Goal: Task Accomplishment & Management: Complete application form

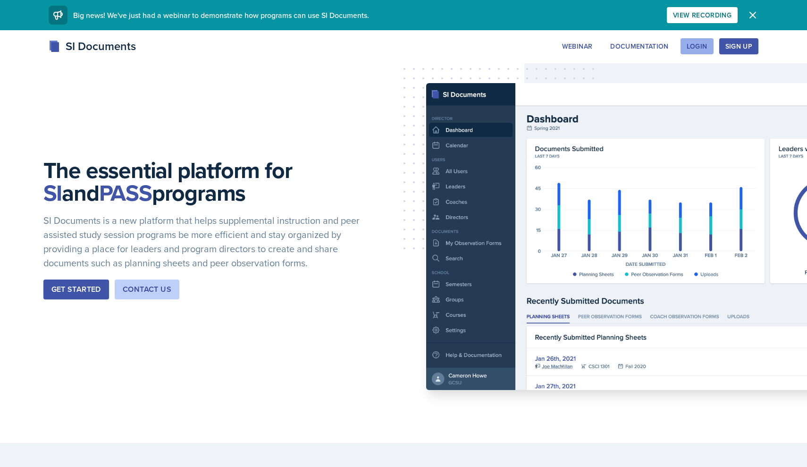
click at [711, 41] on button "Login" at bounding box center [696, 46] width 33 height 16
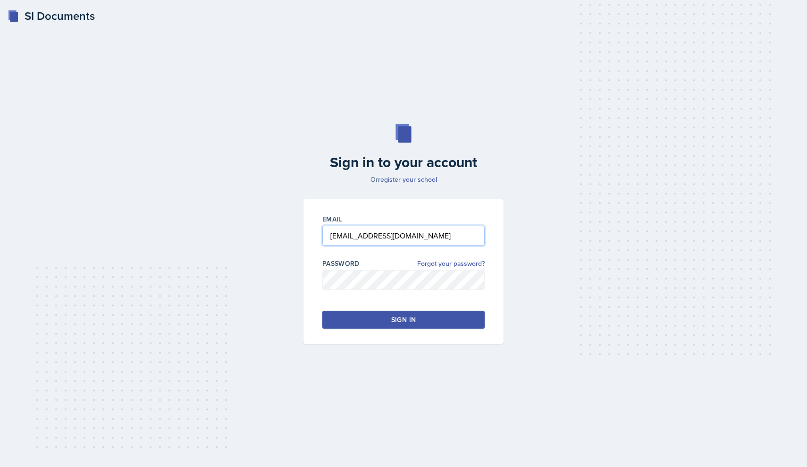
type input "[EMAIL_ADDRESS][DOMAIN_NAME]"
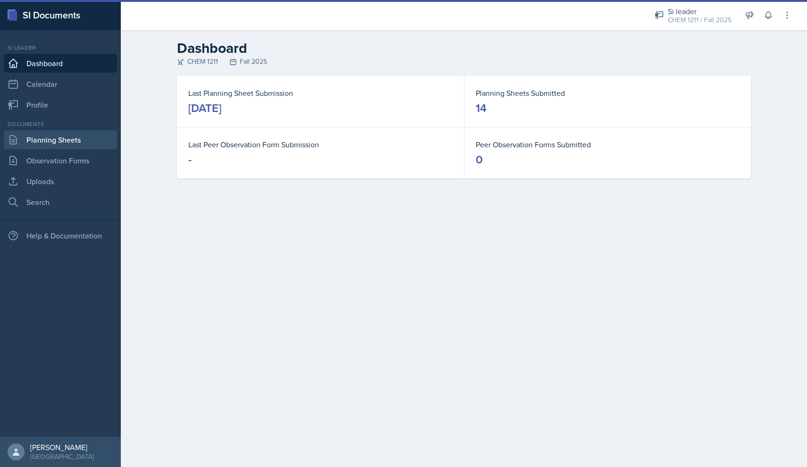
click at [84, 146] on link "Planning Sheets" at bounding box center [60, 139] width 113 height 19
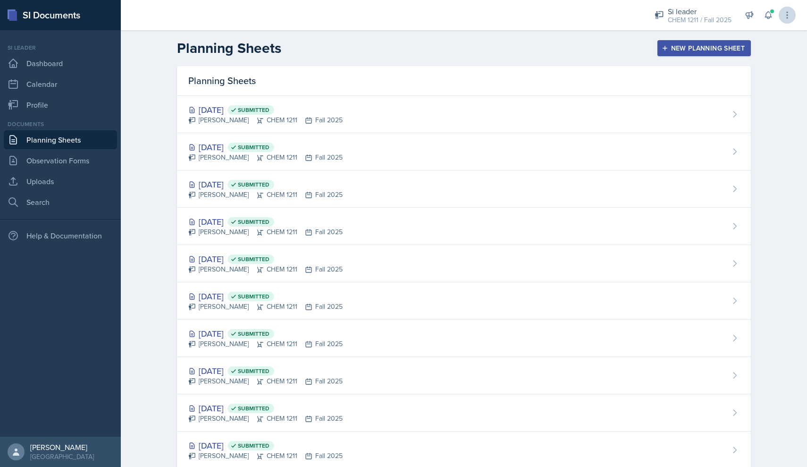
click at [778, 16] on button at bounding box center [786, 15] width 17 height 17
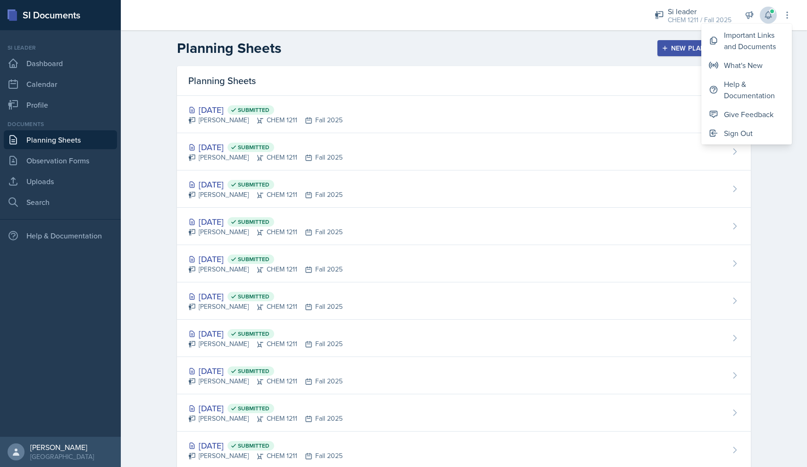
click at [776, 16] on button at bounding box center [768, 15] width 17 height 17
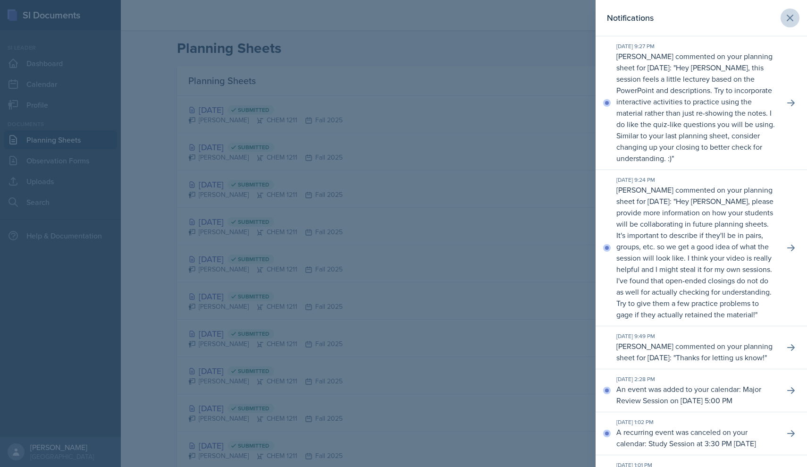
click at [796, 16] on button at bounding box center [789, 17] width 19 height 19
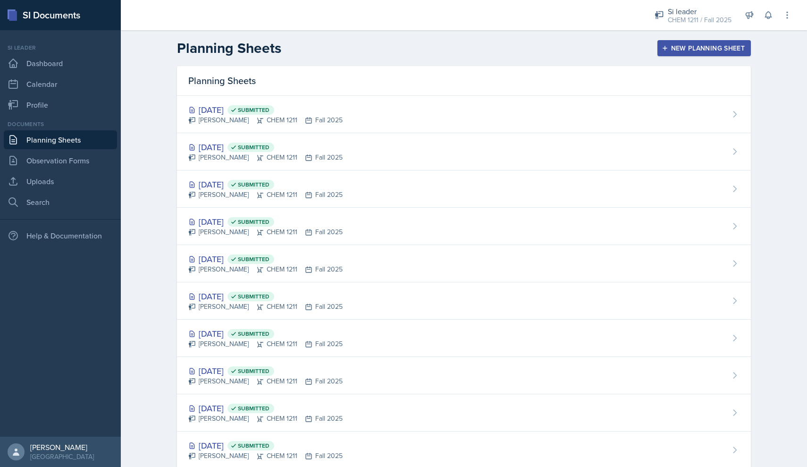
click at [691, 45] on div "New Planning Sheet" at bounding box center [703, 48] width 81 height 8
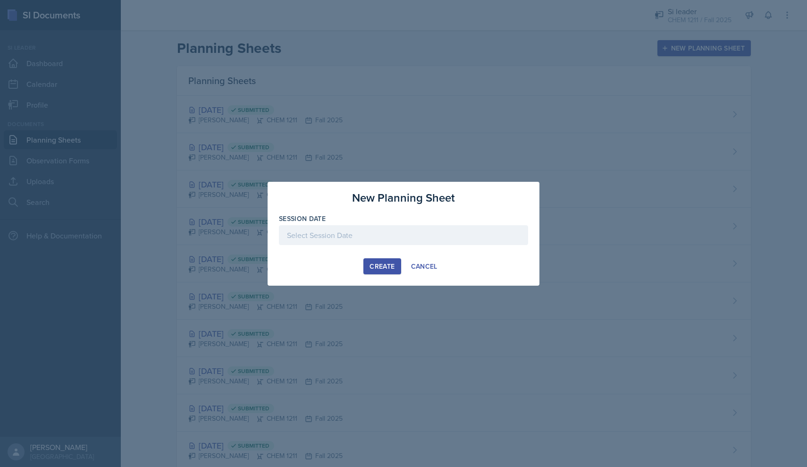
click at [331, 232] on div at bounding box center [403, 235] width 249 height 20
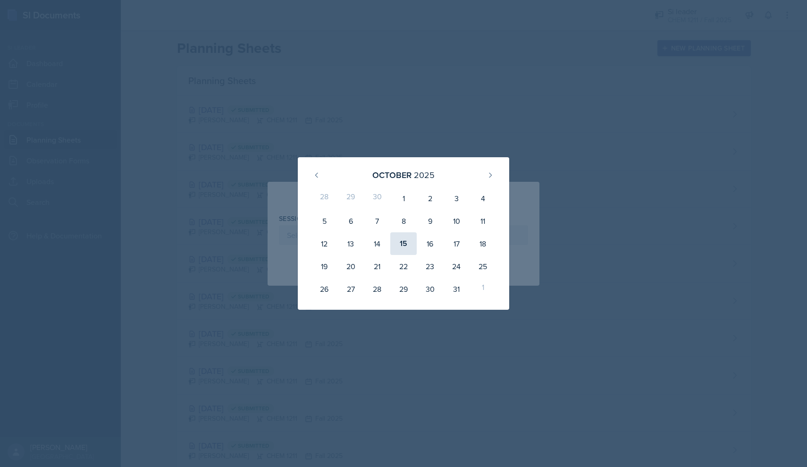
click at [403, 242] on div "15" at bounding box center [403, 243] width 26 height 23
type input "[DATE]"
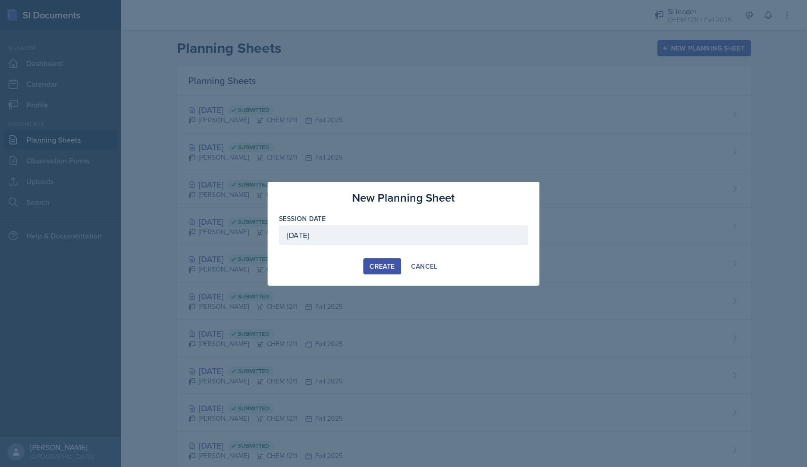
click at [389, 267] on div "Create" at bounding box center [381, 266] width 25 height 8
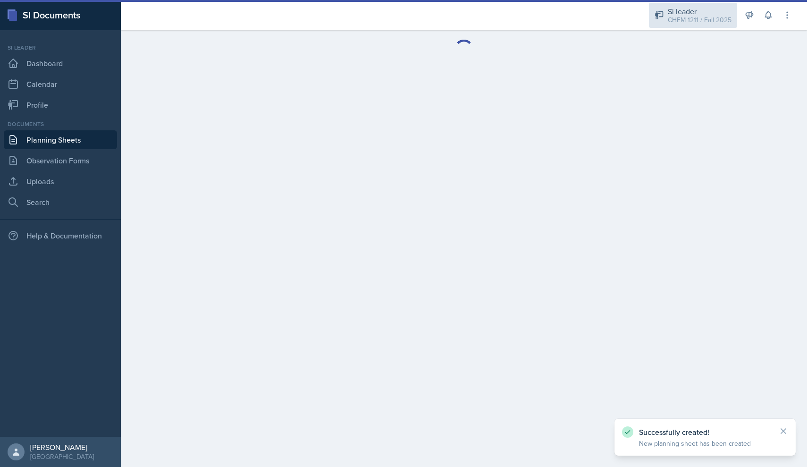
click at [692, 23] on div "CHEM 1211 / Fall 2025" at bounding box center [700, 20] width 64 height 10
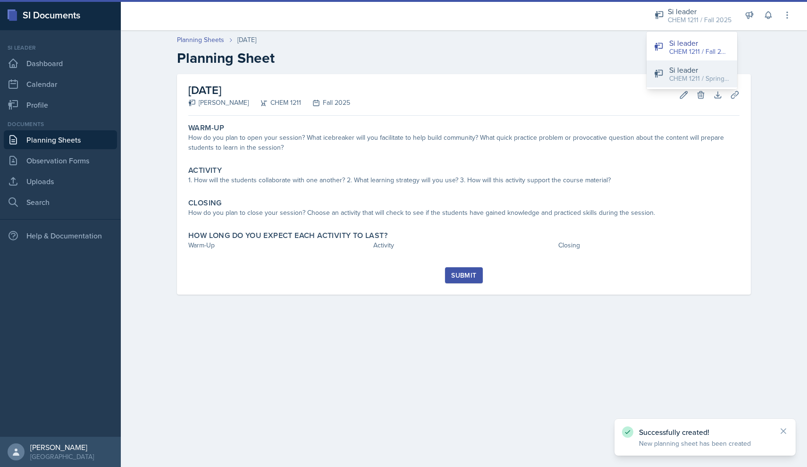
click at [684, 68] on div "Si leader" at bounding box center [699, 69] width 60 height 11
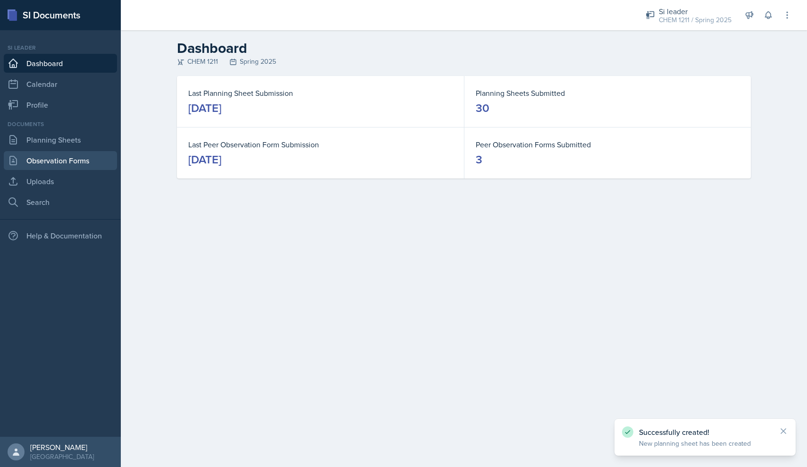
click at [68, 166] on link "Observation Forms" at bounding box center [60, 160] width 113 height 19
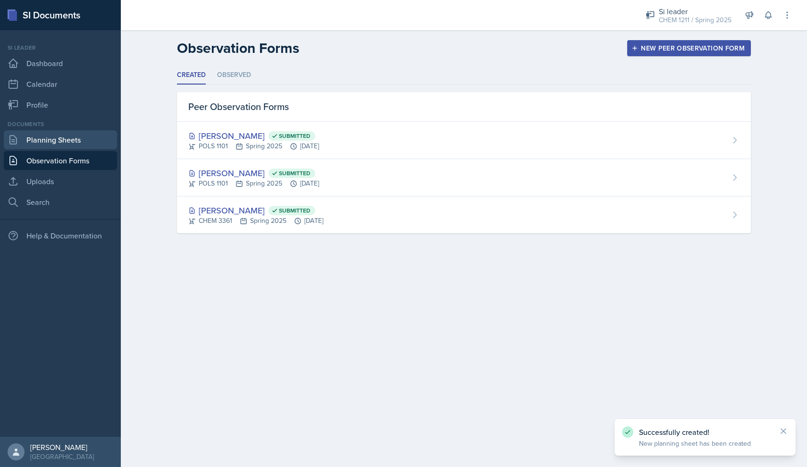
click at [67, 140] on link "Planning Sheets" at bounding box center [60, 139] width 113 height 19
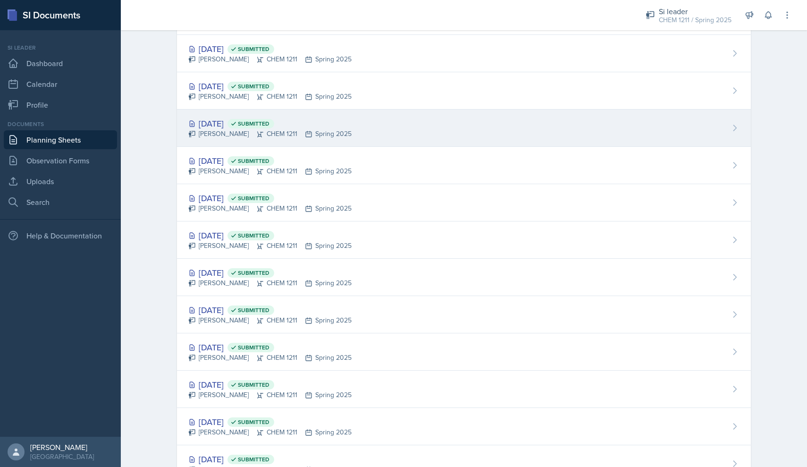
scroll to position [419, 0]
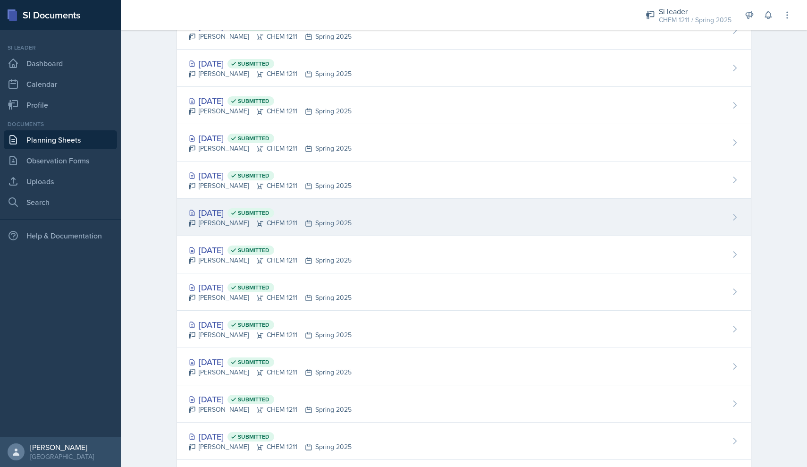
click at [246, 224] on div "[PERSON_NAME] CHEM 1211 Spring 2025" at bounding box center [269, 223] width 163 height 10
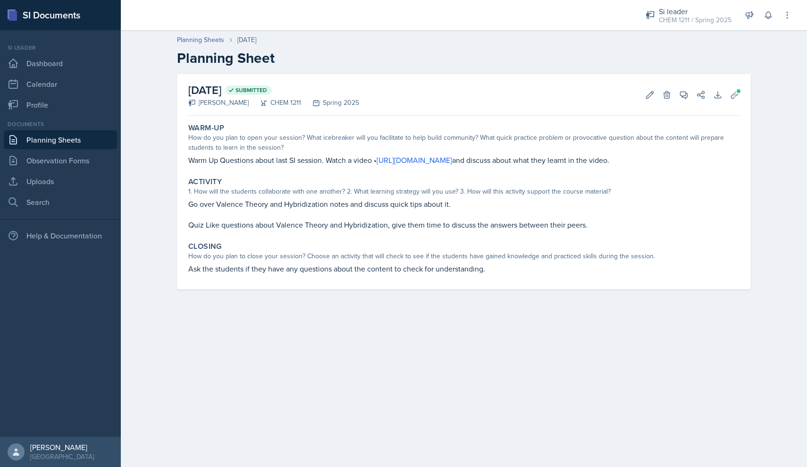
click at [84, 138] on link "Planning Sheets" at bounding box center [60, 139] width 113 height 19
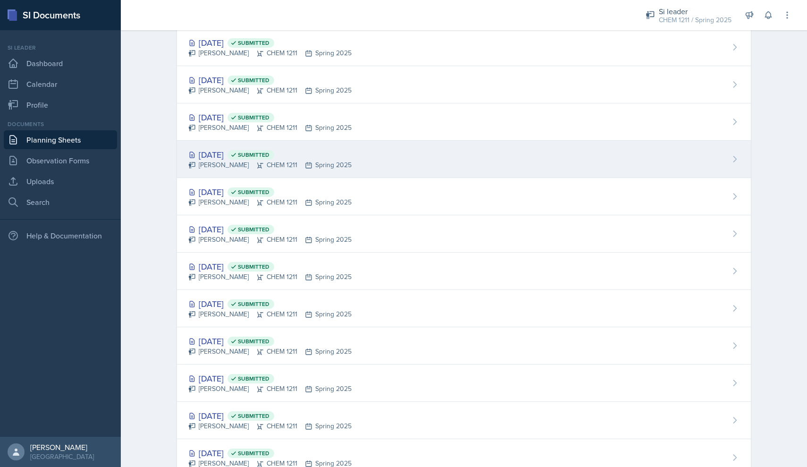
scroll to position [443, 0]
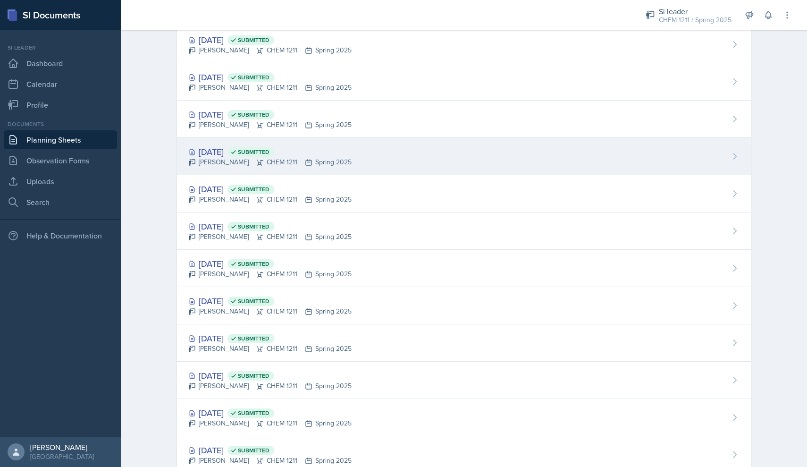
click at [247, 158] on div "[PERSON_NAME] CHEM 1211 Spring 2025" at bounding box center [269, 162] width 163 height 10
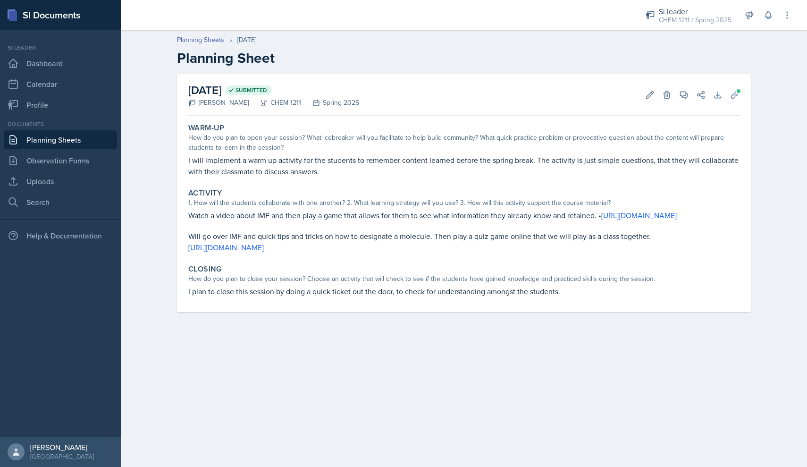
click at [62, 142] on link "Planning Sheets" at bounding box center [60, 139] width 113 height 19
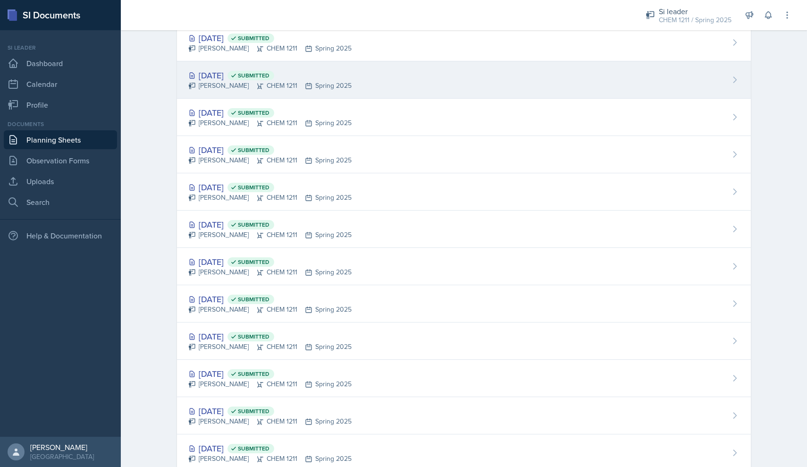
scroll to position [431, 0]
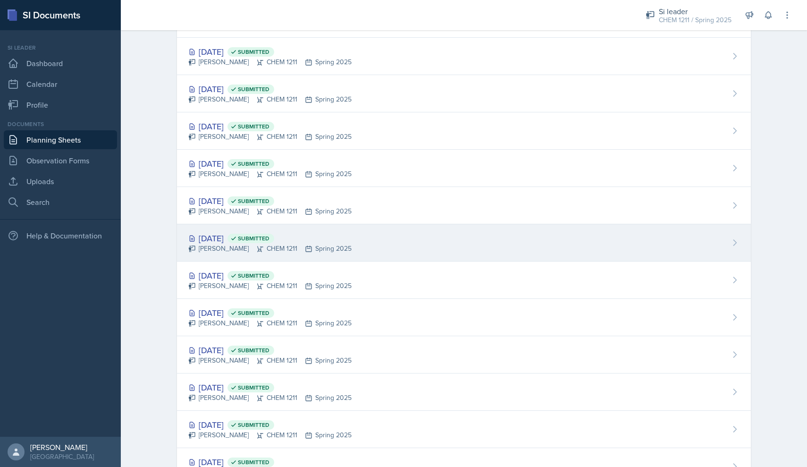
click at [232, 232] on div "[DATE] Submitted" at bounding box center [269, 238] width 163 height 13
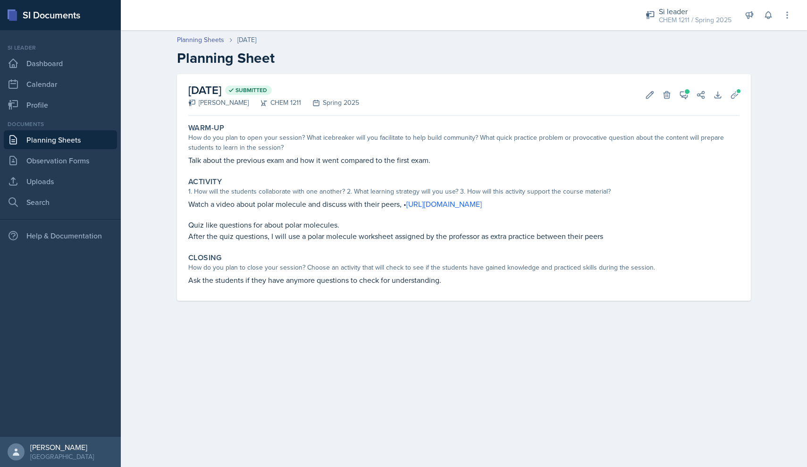
click at [57, 141] on link "Planning Sheets" at bounding box center [60, 139] width 113 height 19
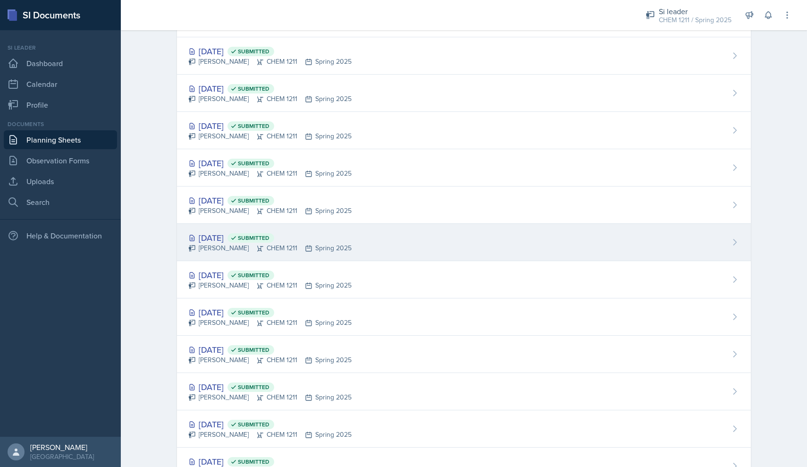
scroll to position [421, 0]
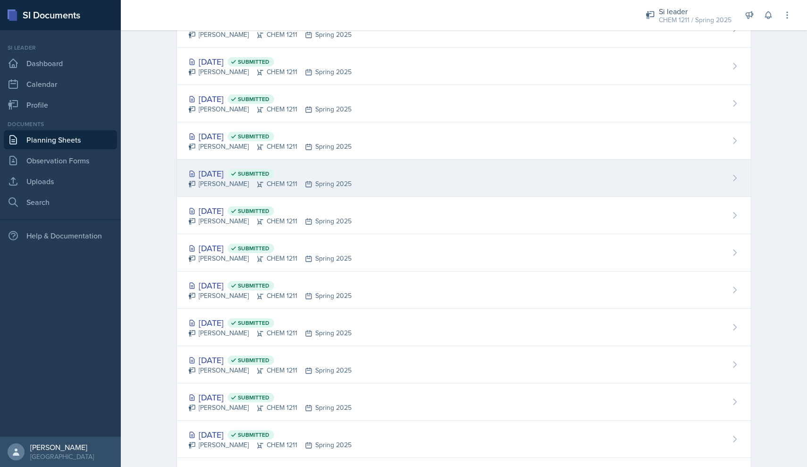
click at [247, 161] on div "[DATE] Submitted [PERSON_NAME] CHEM 1211 Spring 2025" at bounding box center [464, 177] width 574 height 37
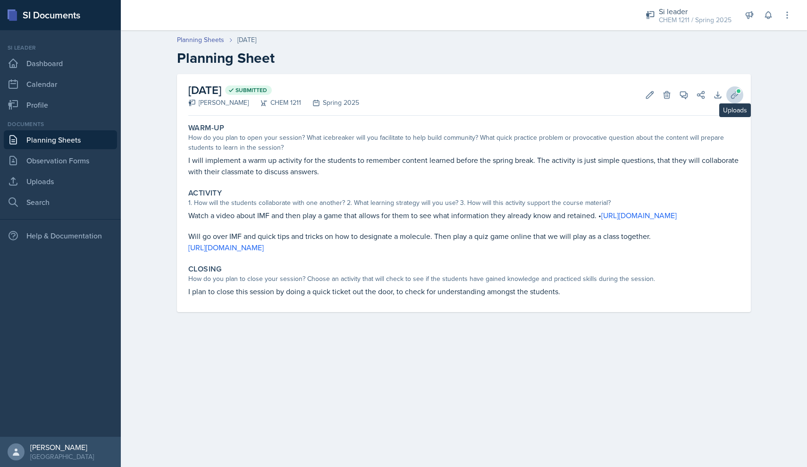
click at [734, 95] on icon at bounding box center [734, 94] width 7 height 7
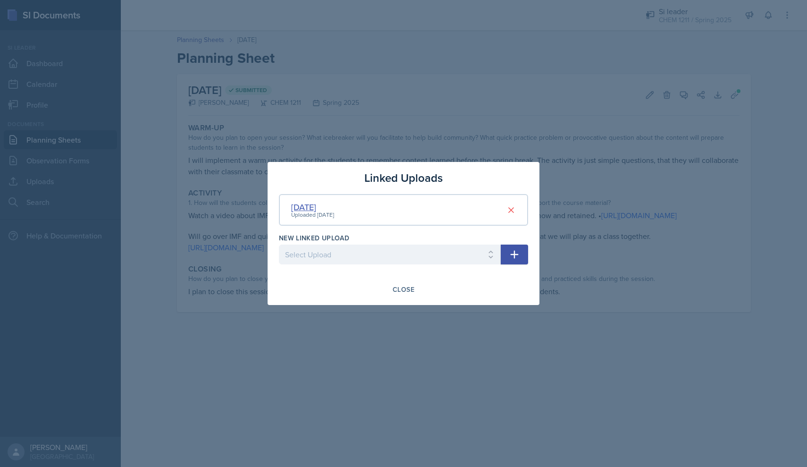
click at [315, 209] on div "[DATE]" at bounding box center [312, 207] width 43 height 13
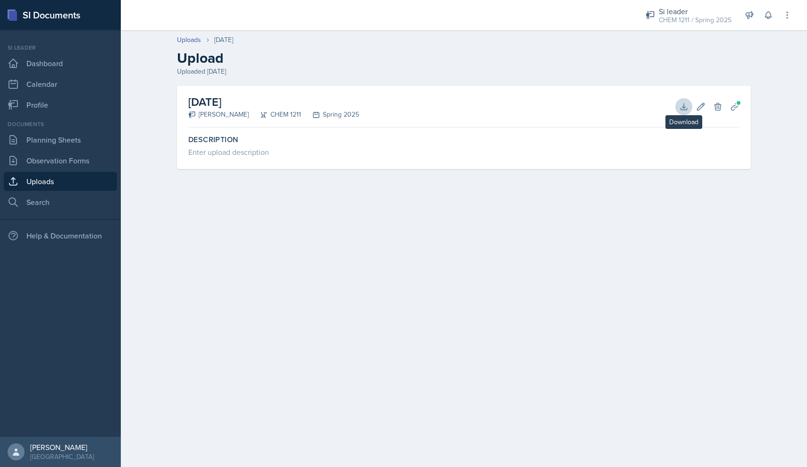
click at [685, 106] on icon at bounding box center [683, 106] width 6 height 6
click at [275, 226] on main "Uploads [DATE] Upload Uploaded [DATE] [DATE] [PERSON_NAME] CHEM 1211 Spring 202…" at bounding box center [464, 248] width 686 height 436
click at [81, 185] on link "Uploads" at bounding box center [60, 181] width 113 height 19
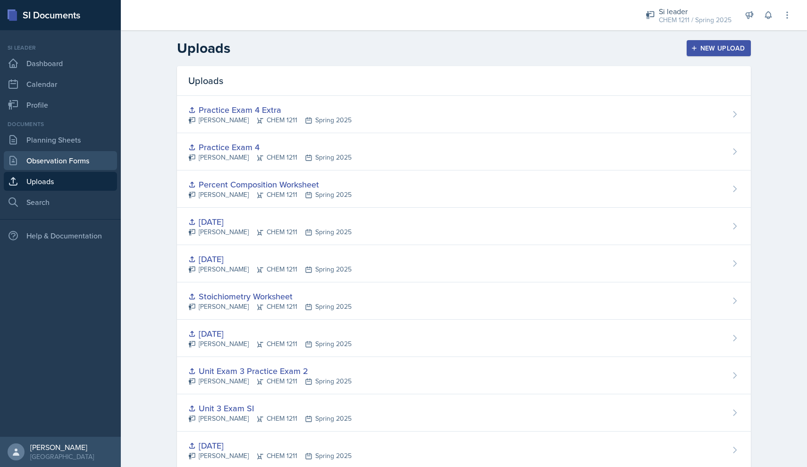
click at [77, 153] on link "Observation Forms" at bounding box center [60, 160] width 113 height 19
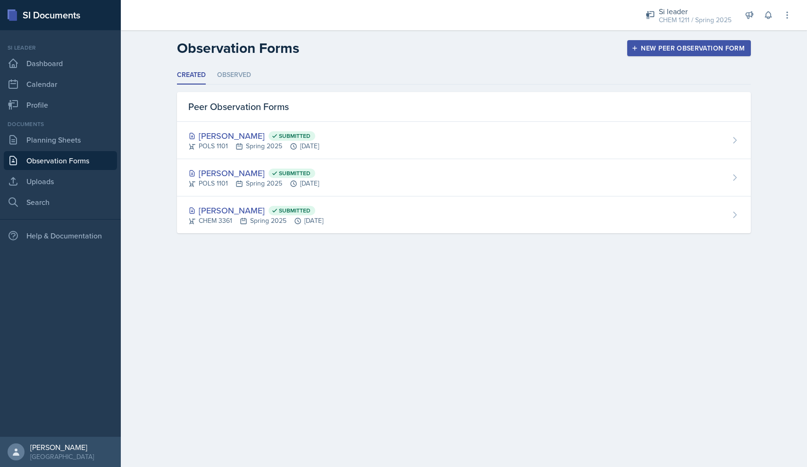
click at [77, 150] on div "Documents Planning Sheets Observation Forms Uploads Search" at bounding box center [60, 166] width 113 height 92
click at [83, 147] on link "Planning Sheets" at bounding box center [60, 139] width 113 height 19
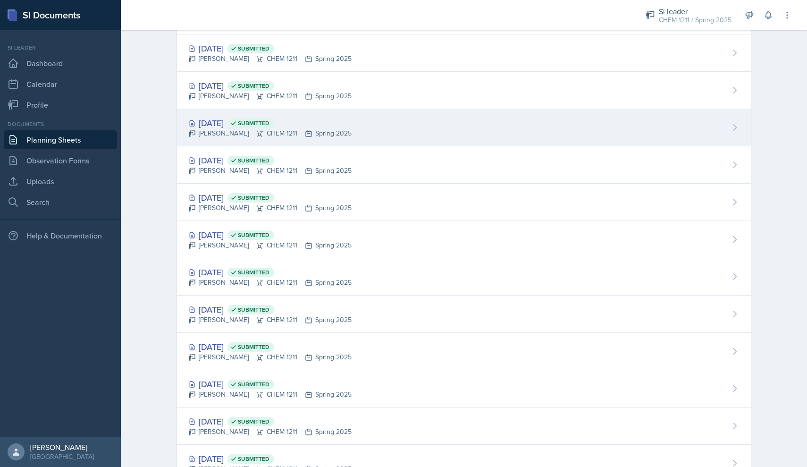
scroll to position [494, 0]
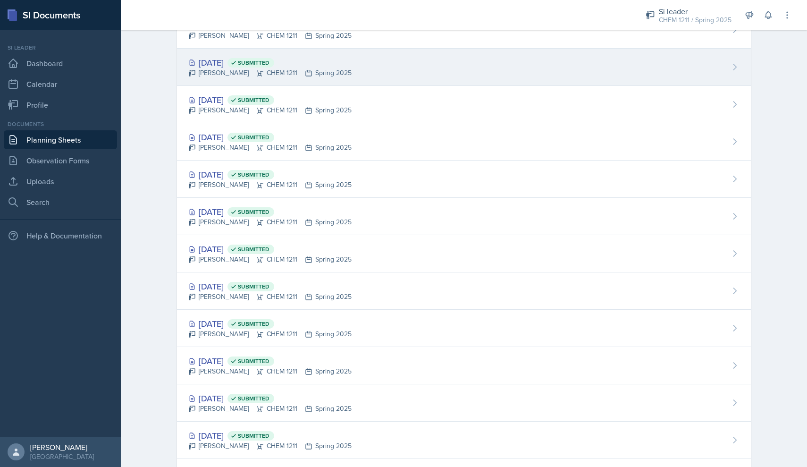
click at [232, 85] on div "[DATE] Submitted [PERSON_NAME] CHEM 1211 Spring 2025" at bounding box center [464, 67] width 574 height 37
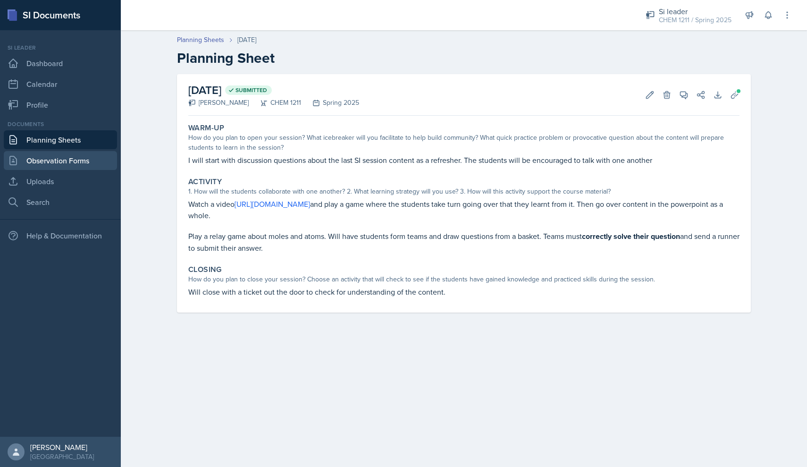
click at [68, 164] on link "Observation Forms" at bounding box center [60, 160] width 113 height 19
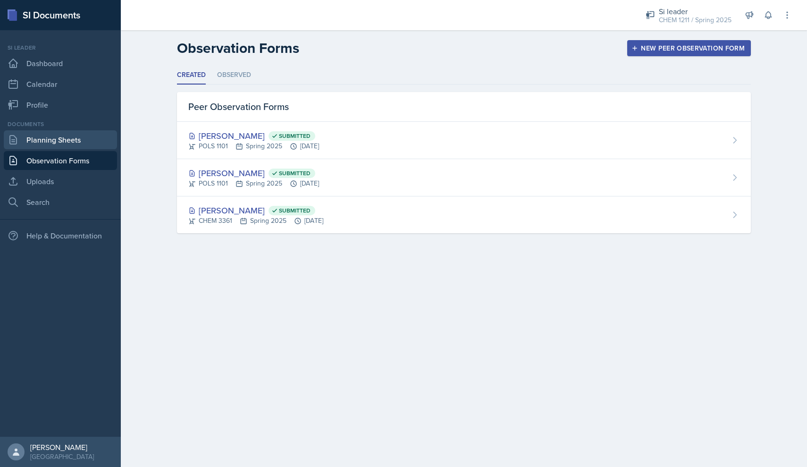
click at [63, 147] on link "Planning Sheets" at bounding box center [60, 139] width 113 height 19
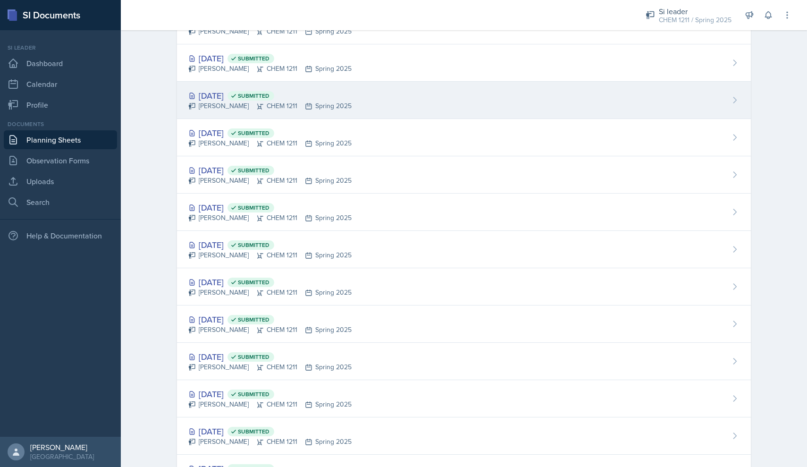
scroll to position [478, 0]
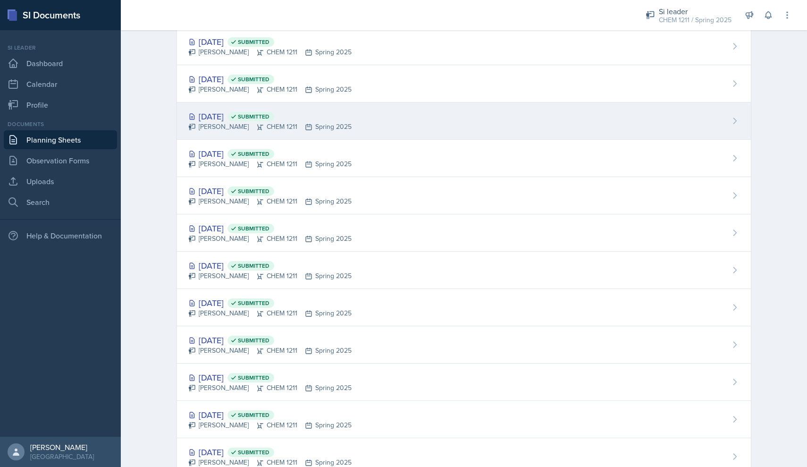
click at [257, 134] on div "[DATE] Submitted [PERSON_NAME] CHEM 1211 Spring 2025" at bounding box center [464, 120] width 574 height 37
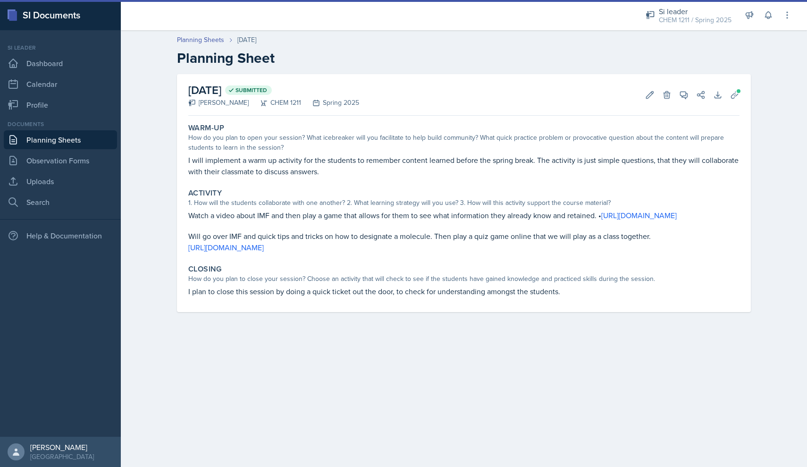
click at [255, 157] on p "I will implement a warm up activity for the students to remember content learne…" at bounding box center [463, 165] width 551 height 23
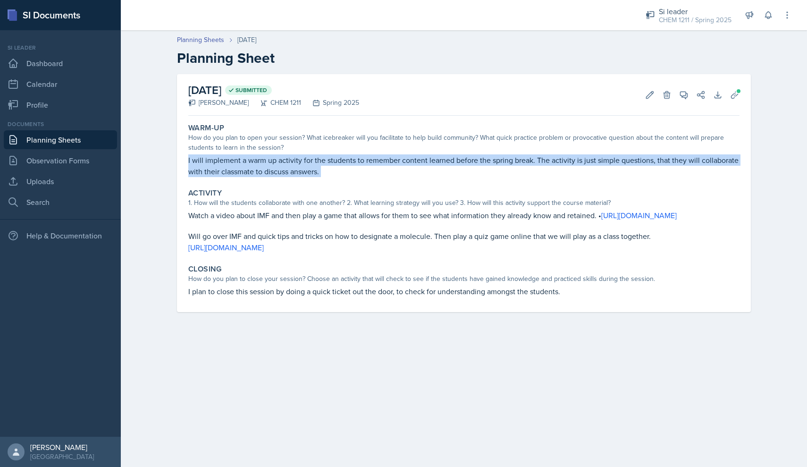
click at [255, 157] on p "I will implement a warm up activity for the students to remember content learne…" at bounding box center [463, 165] width 551 height 23
copy div "I will implement a warm up activity for the students to remember content learne…"
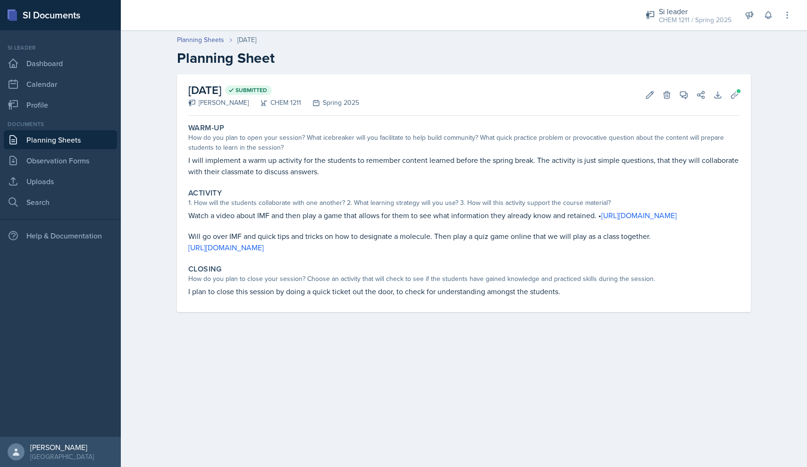
click at [283, 253] on p "[URL][DOMAIN_NAME]" at bounding box center [463, 247] width 551 height 11
drag, startPoint x: 280, startPoint y: 259, endPoint x: 188, endPoint y: 209, distance: 104.1
click at [188, 209] on div "Activity 1. How will the students collaborate with one another? 2. What learnin…" at bounding box center [463, 220] width 559 height 72
copy div "Watch a video about IMF and then play a game that allows for them to see what i…"
click at [258, 297] on p "I plan to close this session by doing a quick ticket out the door, to check for…" at bounding box center [463, 290] width 551 height 11
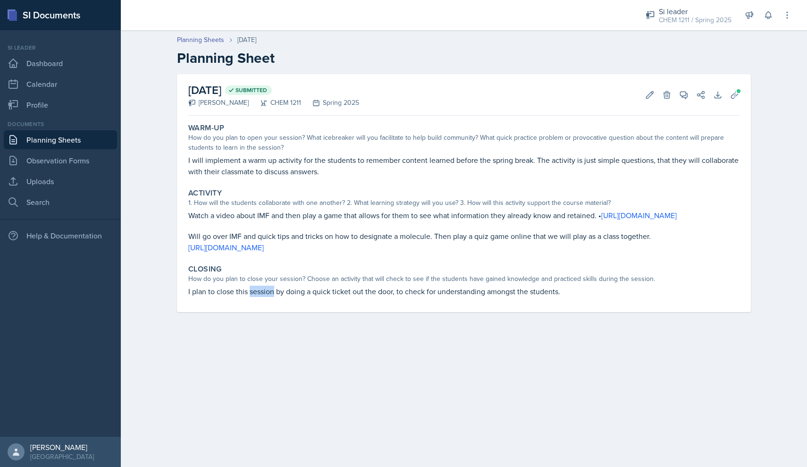
click at [258, 297] on p "I plan to close this session by doing a quick ticket out the door, to check for…" at bounding box center [463, 290] width 551 height 11
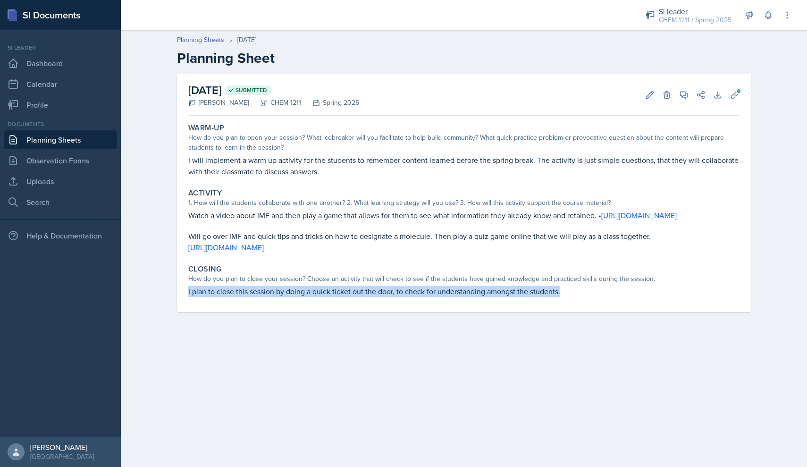
copy div "I plan to close this session by doing a quick ticket out the door, to check for…"
click at [711, 21] on div "CHEM 1211 / Spring 2025" at bounding box center [695, 20] width 73 height 10
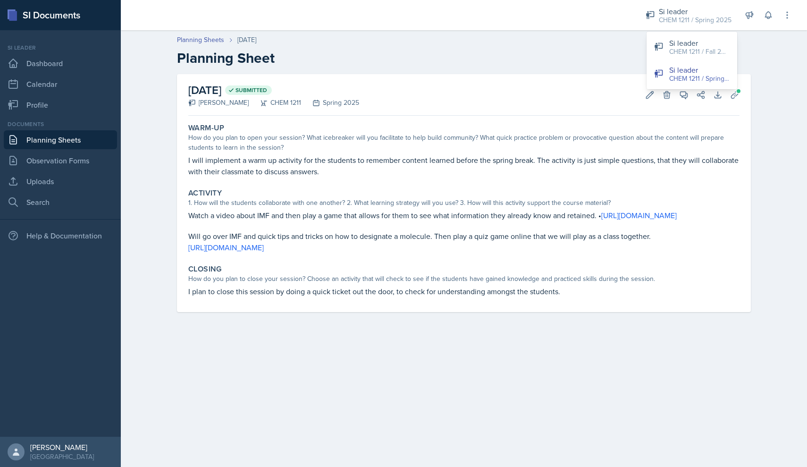
click at [82, 147] on link "Planning Sheets" at bounding box center [60, 139] width 113 height 19
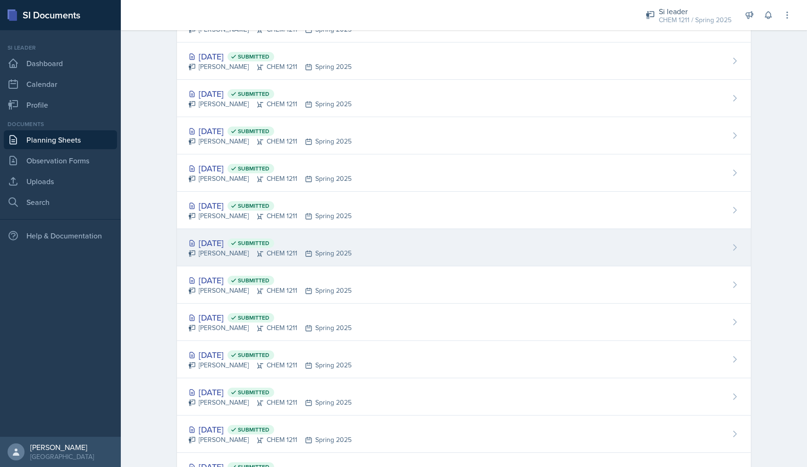
scroll to position [287, 0]
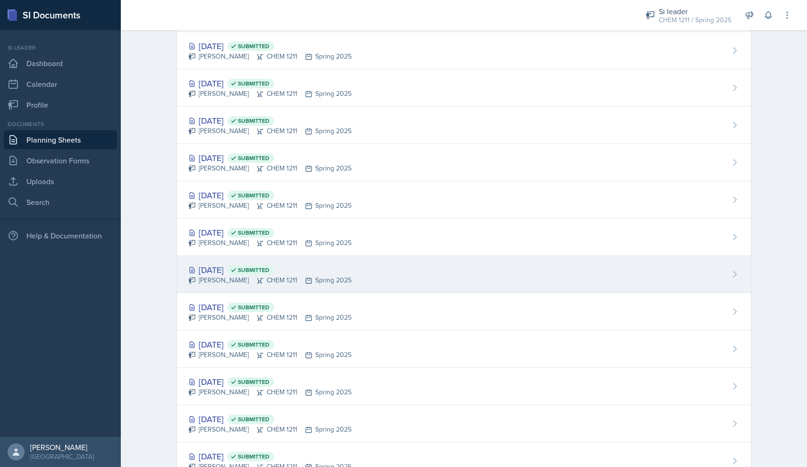
click at [221, 270] on div "[DATE] Submitted" at bounding box center [269, 269] width 163 height 13
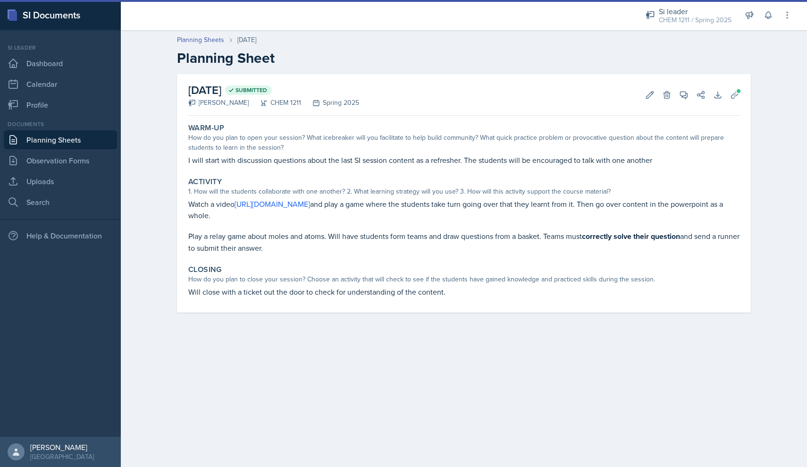
click at [248, 163] on p "I will start with discussion questions about the last SI session content as a r…" at bounding box center [463, 159] width 551 height 11
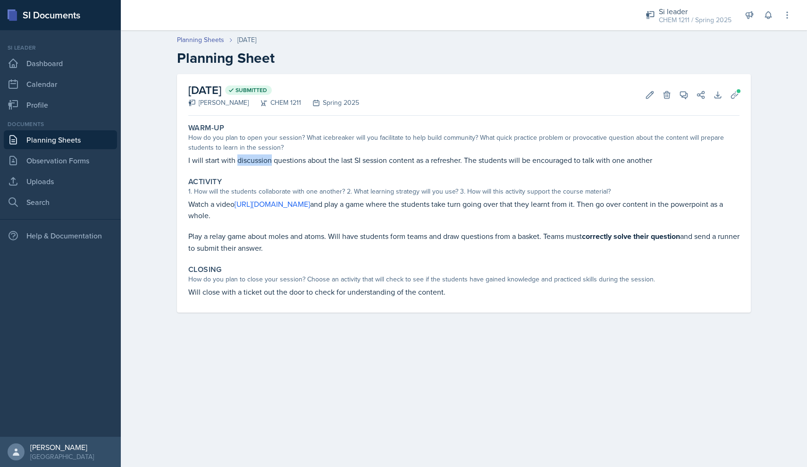
click at [248, 163] on p "I will start with discussion questions about the last SI session content as a r…" at bounding box center [463, 159] width 551 height 11
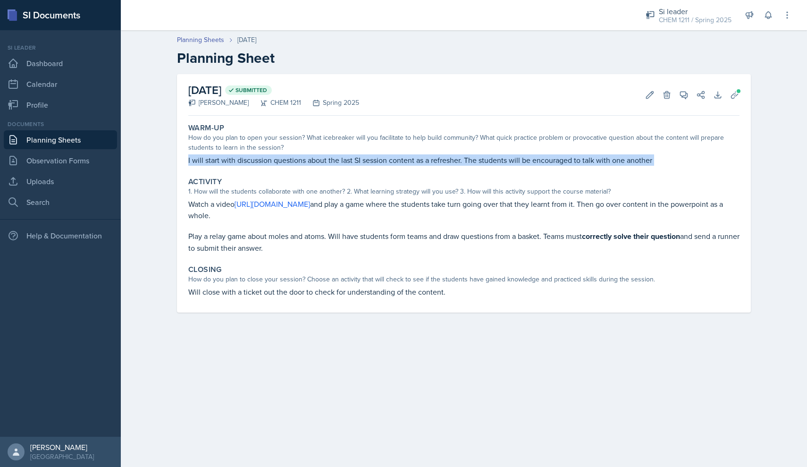
click at [248, 163] on p "I will start with discussion questions about the last SI session content as a r…" at bounding box center [463, 159] width 551 height 11
copy div "I will start with discussion questions about the last SI session content as a r…"
click at [285, 249] on p "Play a relay game about moles and atoms. Will have students form teams and draw…" at bounding box center [463, 241] width 551 height 23
drag, startPoint x: 285, startPoint y: 249, endPoint x: 186, endPoint y: 206, distance: 107.4
click at [186, 206] on div "Activity 1. How will the students collaborate with one another? 2. What learnin…" at bounding box center [463, 215] width 559 height 84
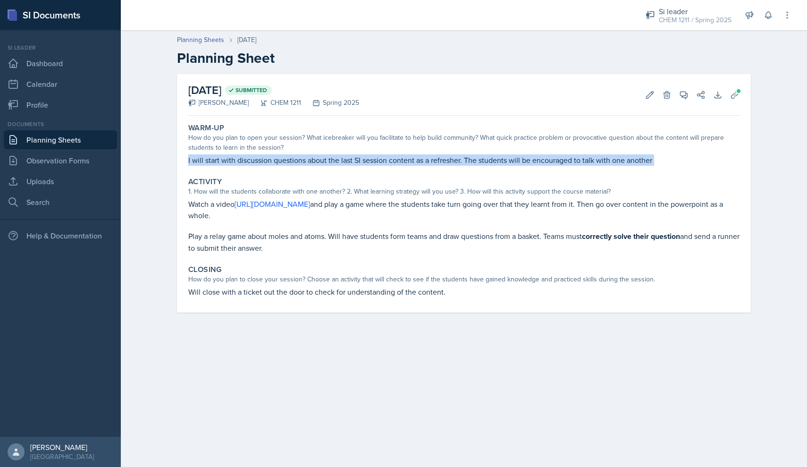
copy div "Watch a video [URL][DOMAIN_NAME] and play a game where the students take turn g…"
click at [263, 293] on p "Will close with a ticket out the door to check for understanding of the content." at bounding box center [463, 291] width 551 height 11
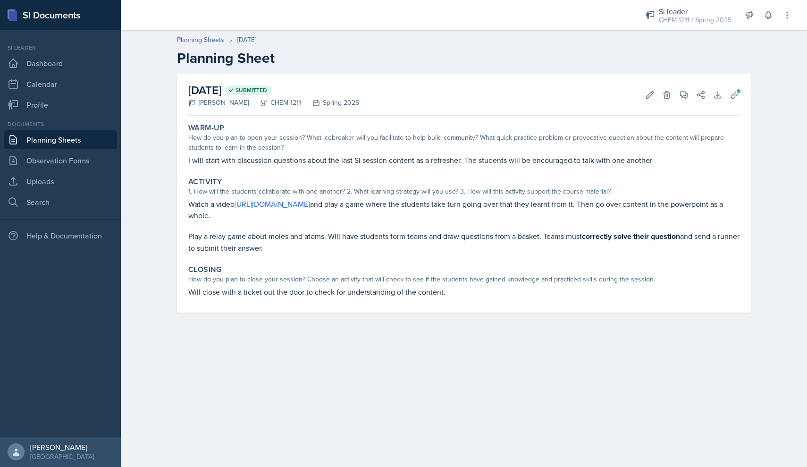
click at [263, 293] on p "Will close with a ticket out the door to check for understanding of the content." at bounding box center [463, 291] width 551 height 11
copy div "Will close with a ticket out the door to check for understanding of the content…"
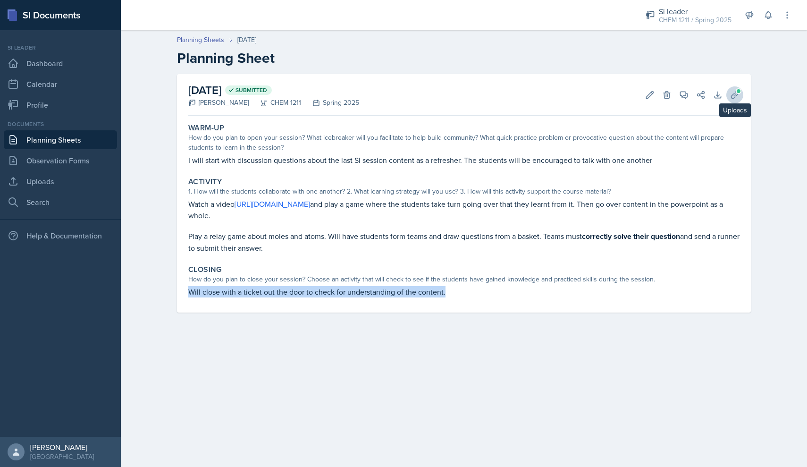
click at [733, 95] on icon at bounding box center [734, 94] width 9 height 9
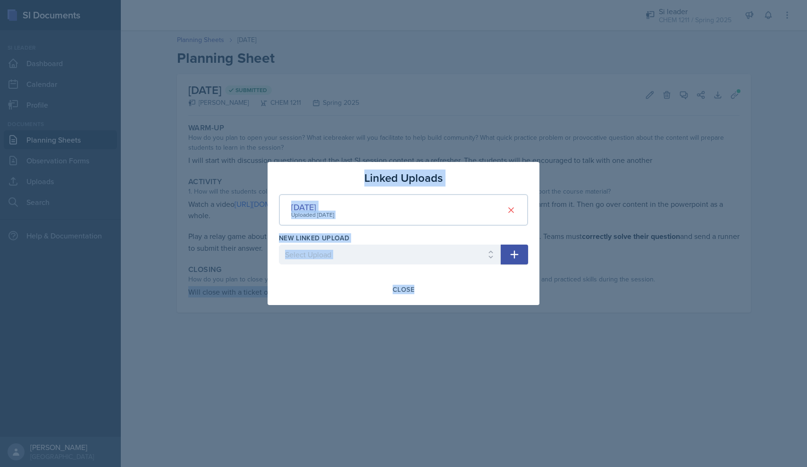
click at [312, 206] on div "[DATE]" at bounding box center [312, 207] width 43 height 13
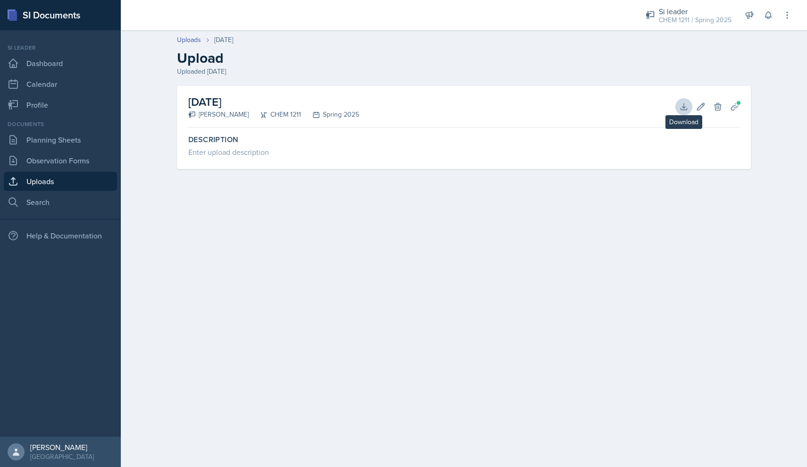
click at [677, 101] on button "Download" at bounding box center [683, 106] width 17 height 17
click at [388, 67] on div "Uploads [DATE] Upload Uploaded [DATE]" at bounding box center [464, 56] width 604 height 42
click at [60, 149] on link "Planning Sheets" at bounding box center [60, 139] width 113 height 19
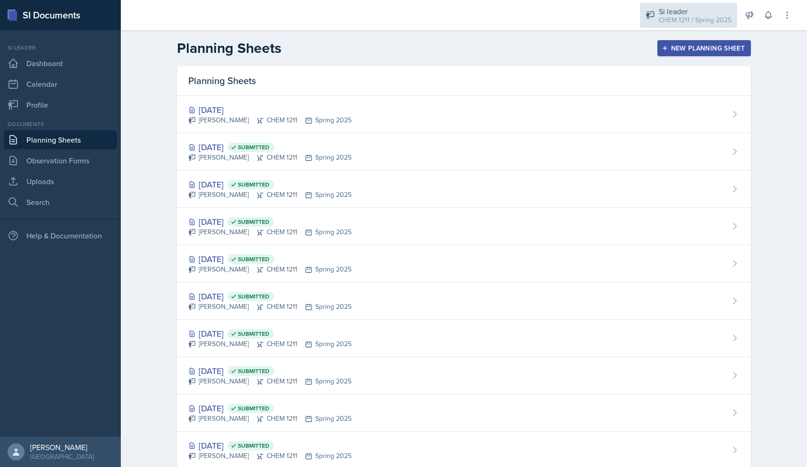
click at [711, 18] on div "CHEM 1211 / Spring 2025" at bounding box center [695, 20] width 73 height 10
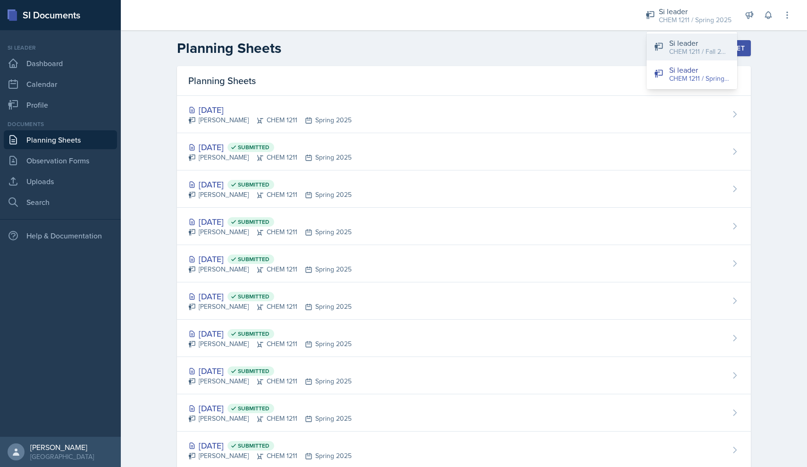
click at [694, 56] on div "CHEM 1211 / Fall 2025" at bounding box center [699, 52] width 60 height 10
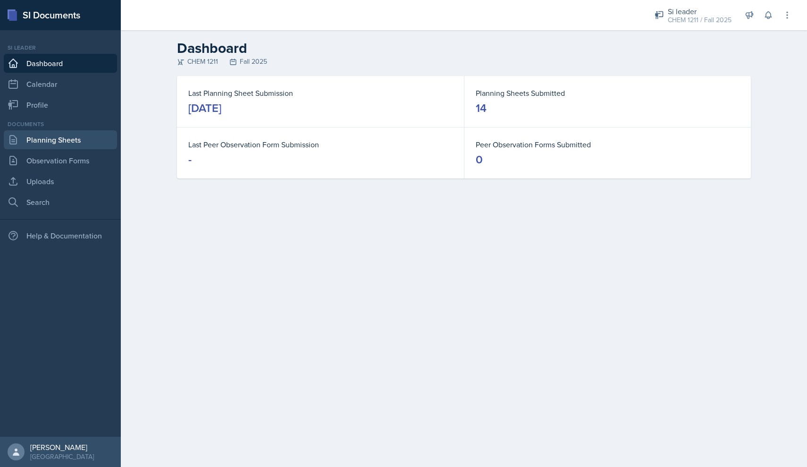
click at [60, 141] on link "Planning Sheets" at bounding box center [60, 139] width 113 height 19
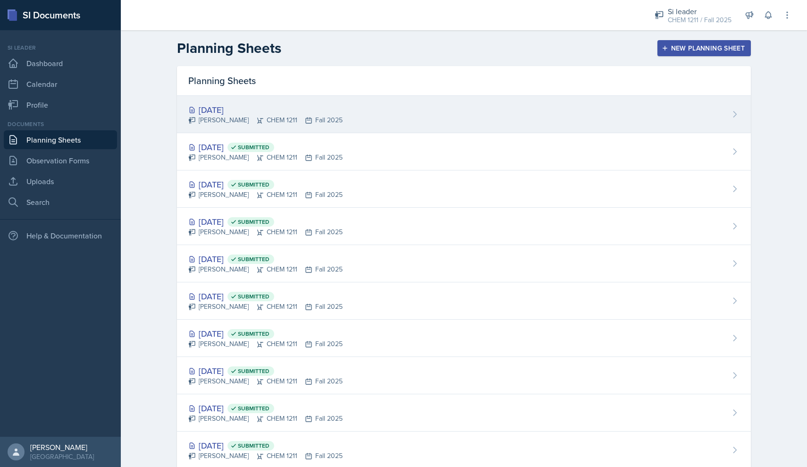
click at [248, 121] on div "[PERSON_NAME] CHEM 1211 Fall 2025" at bounding box center [265, 120] width 154 height 10
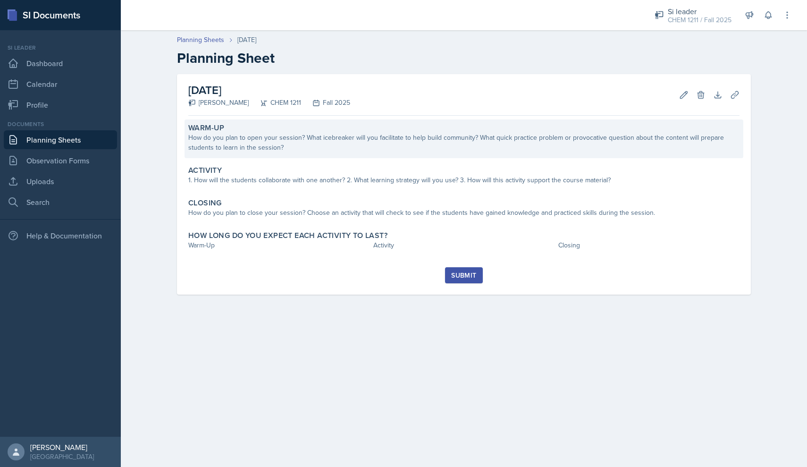
click at [241, 148] on div "How do you plan to open your session? What icebreaker will you facilitate to he…" at bounding box center [463, 143] width 551 height 20
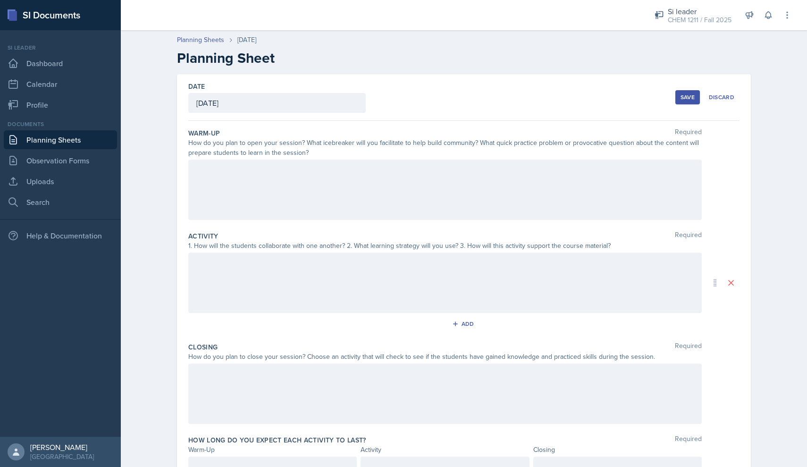
click at [247, 187] on div at bounding box center [444, 189] width 513 height 60
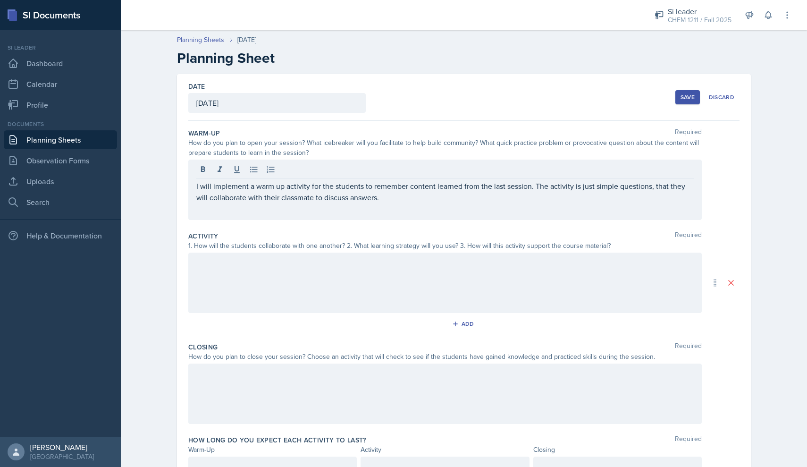
click at [252, 280] on div at bounding box center [444, 282] width 513 height 60
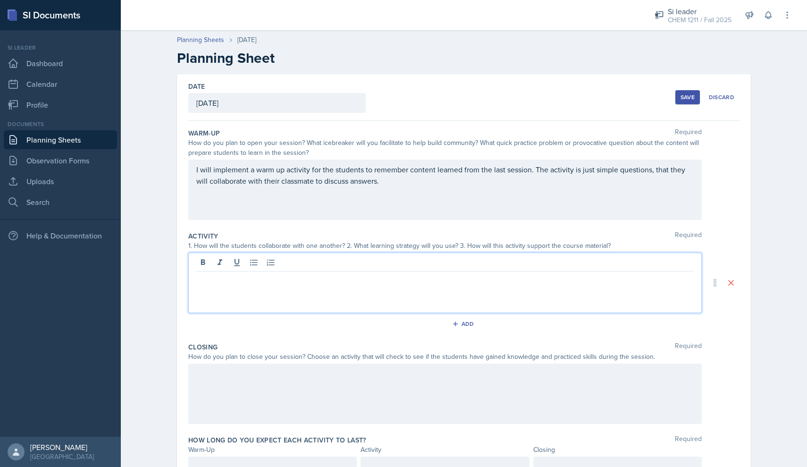
click at [263, 298] on div at bounding box center [444, 282] width 513 height 60
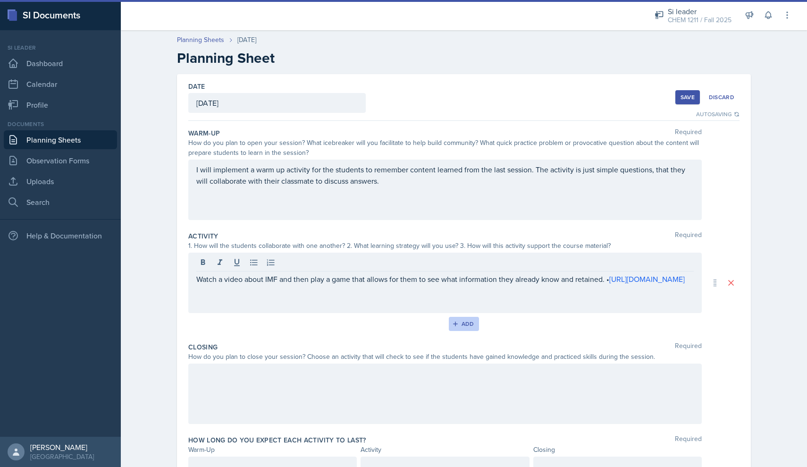
click at [466, 324] on div "Add" at bounding box center [464, 324] width 20 height 8
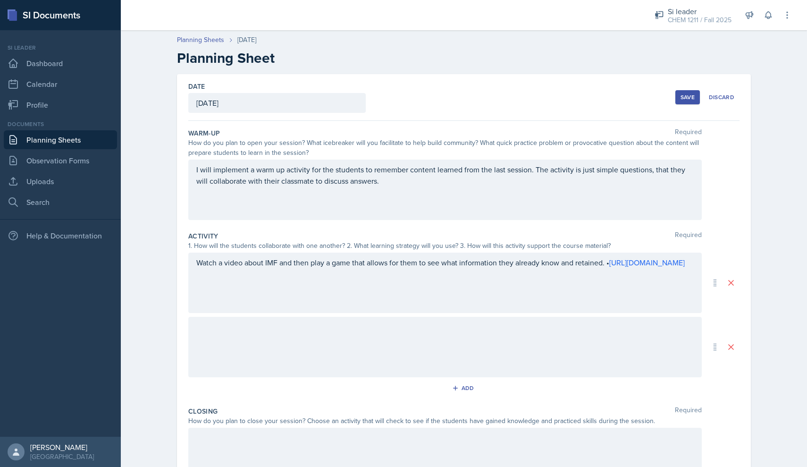
click at [285, 334] on div at bounding box center [444, 347] width 513 height 60
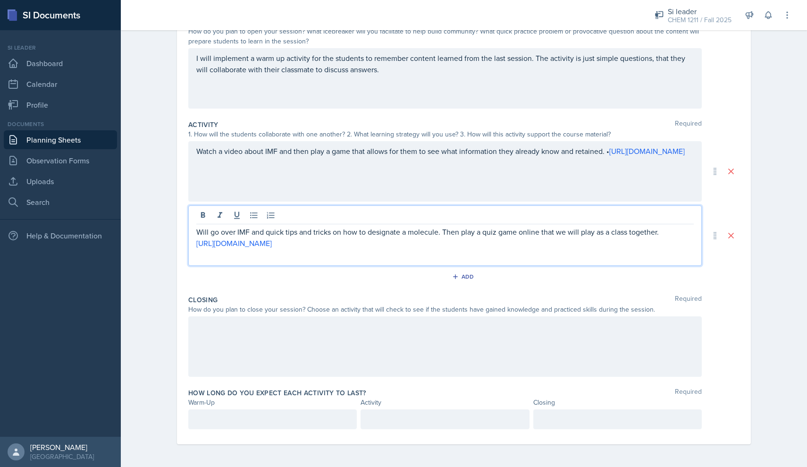
click at [301, 352] on div at bounding box center [444, 346] width 513 height 60
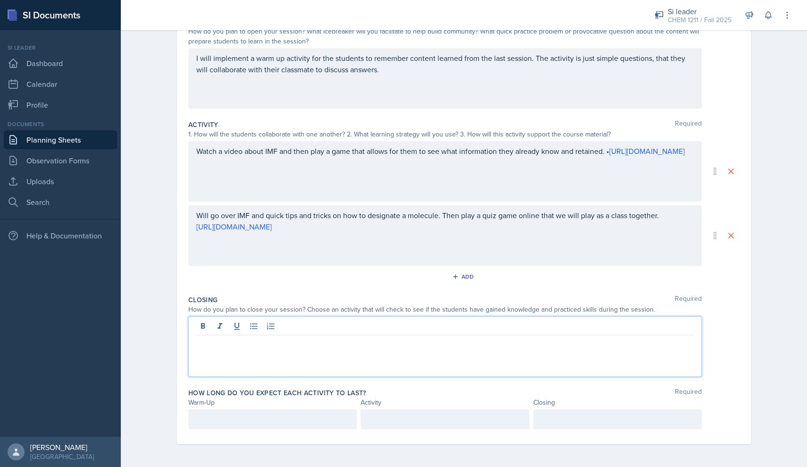
scroll to position [111, 0]
click at [267, 349] on div at bounding box center [444, 346] width 513 height 60
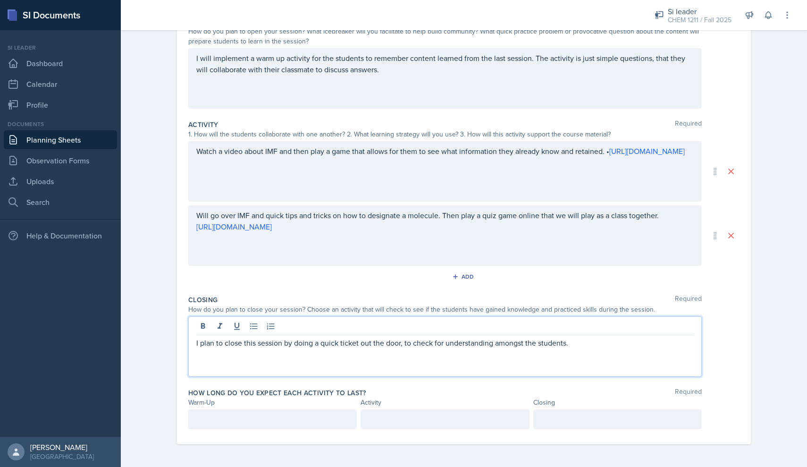
click at [273, 450] on div "Date [DATE] [DATE] 28 29 30 1 2 3 4 5 6 7 8 9 10 11 12 13 14 15 16 17 18 19 20 …" at bounding box center [464, 215] width 604 height 504
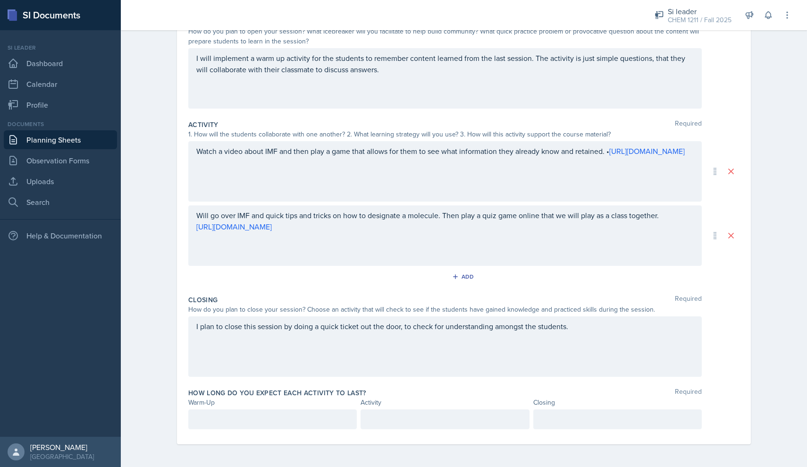
click at [273, 429] on div "How long do you expect each activity to last? Required Warm-Up Activity Closing" at bounding box center [463, 410] width 551 height 52
click at [265, 421] on div at bounding box center [272, 419] width 168 height 20
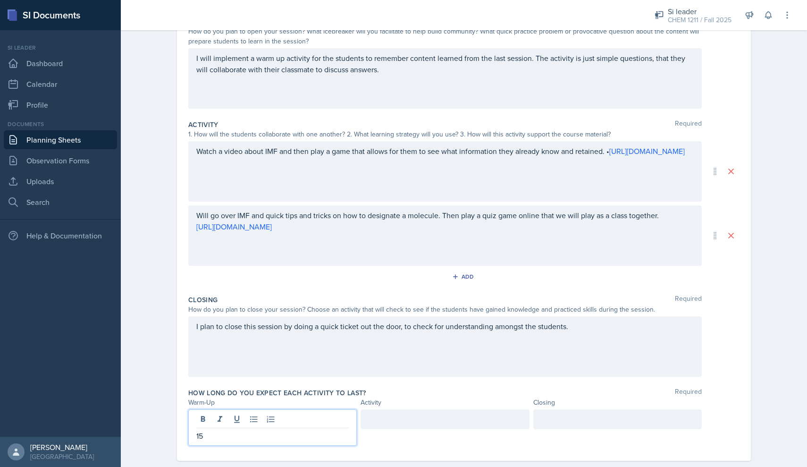
click at [403, 427] on div at bounding box center [444, 419] width 168 height 20
click at [568, 425] on div at bounding box center [617, 419] width 168 height 20
click at [555, 381] on div "Closing Required How do you plan to close your session? Choose an activity that…" at bounding box center [463, 337] width 551 height 93
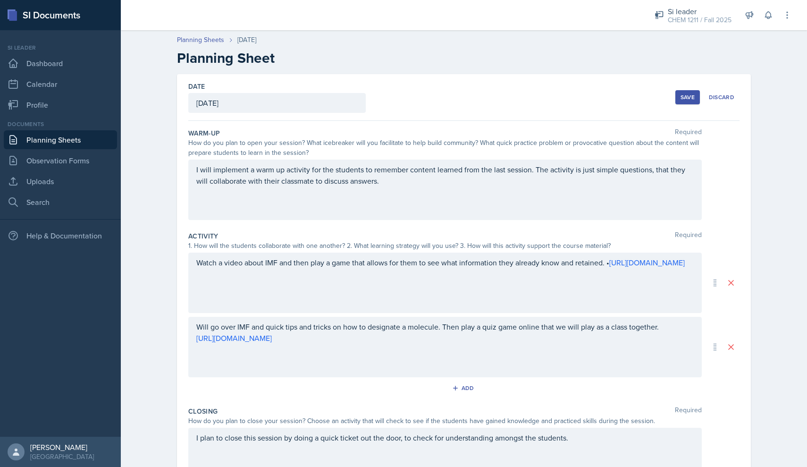
scroll to position [0, 0]
click at [690, 93] on div "Save" at bounding box center [687, 97] width 14 height 8
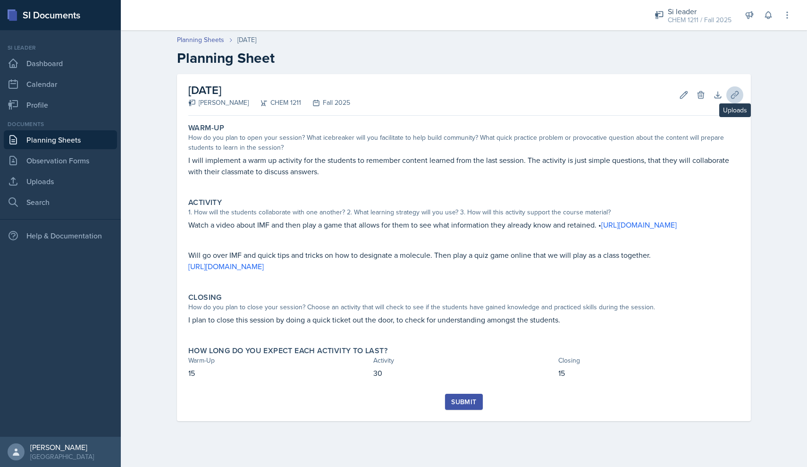
click at [735, 89] on button "Uploads" at bounding box center [734, 94] width 17 height 17
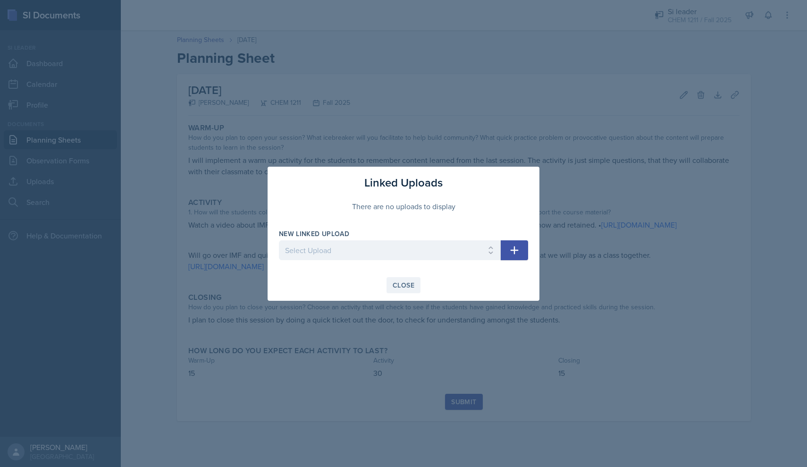
click at [414, 283] on button "Close" at bounding box center [403, 285] width 34 height 16
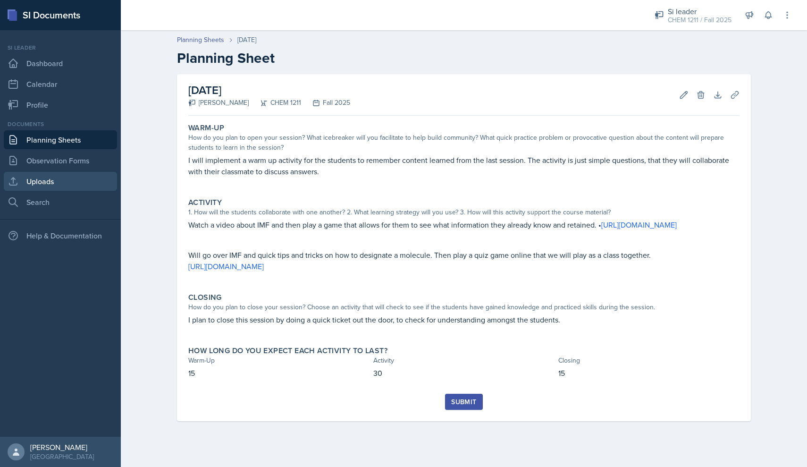
click at [67, 179] on link "Uploads" at bounding box center [60, 181] width 113 height 19
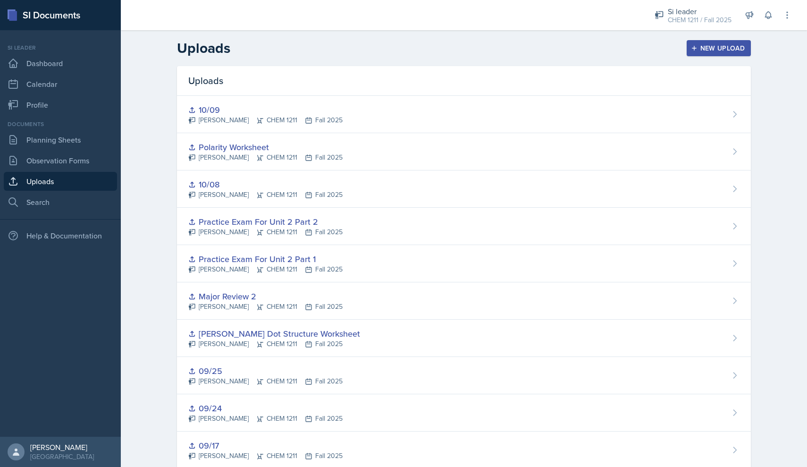
click at [694, 47] on icon "button" at bounding box center [694, 48] width 7 height 7
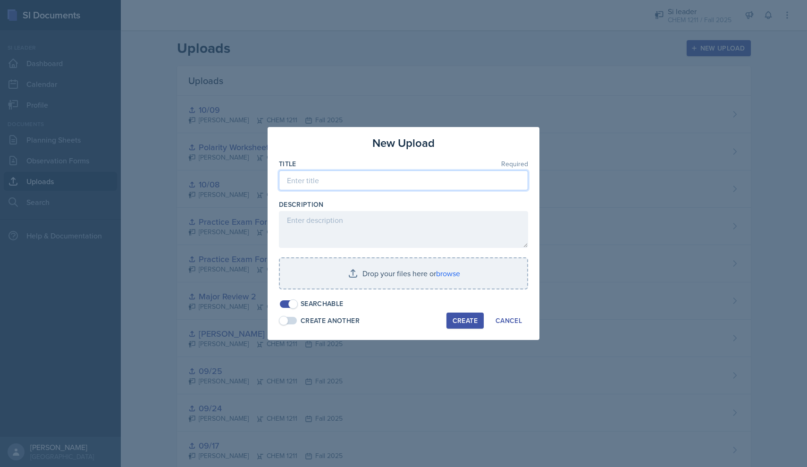
click at [351, 181] on input at bounding box center [403, 180] width 249 height 20
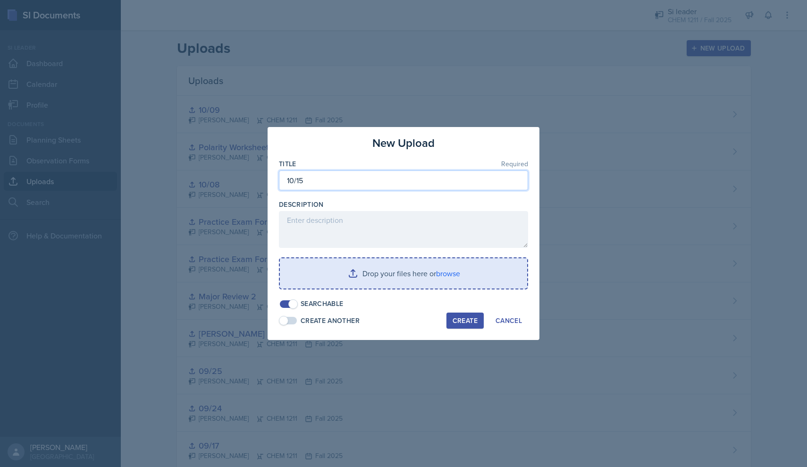
type input "10/15"
click at [334, 268] on input "file" at bounding box center [403, 273] width 247 height 30
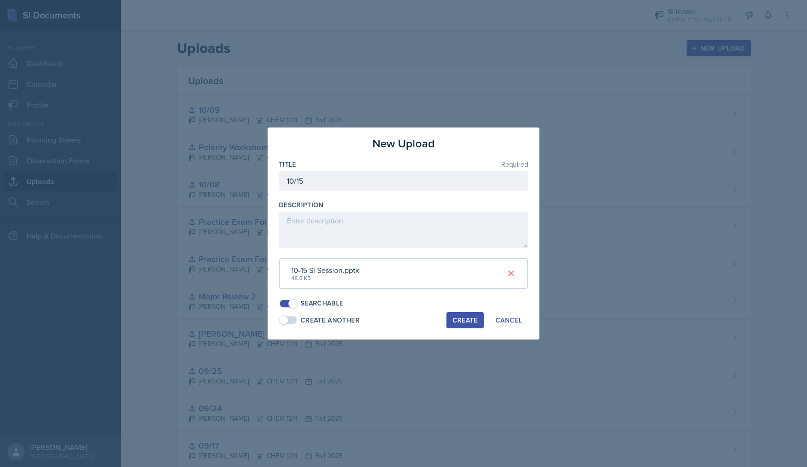
click at [474, 321] on div "Create" at bounding box center [464, 320] width 25 height 8
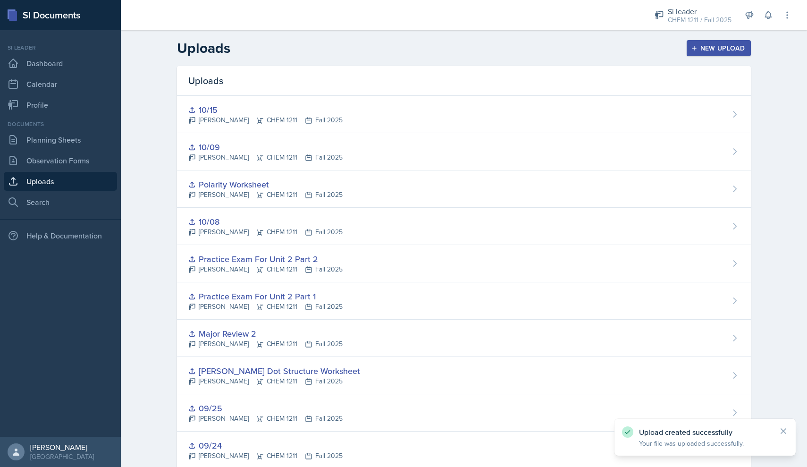
click at [730, 57] on header "Uploads New Upload" at bounding box center [464, 48] width 686 height 36
click at [730, 52] on div "New Upload" at bounding box center [719, 48] width 52 height 8
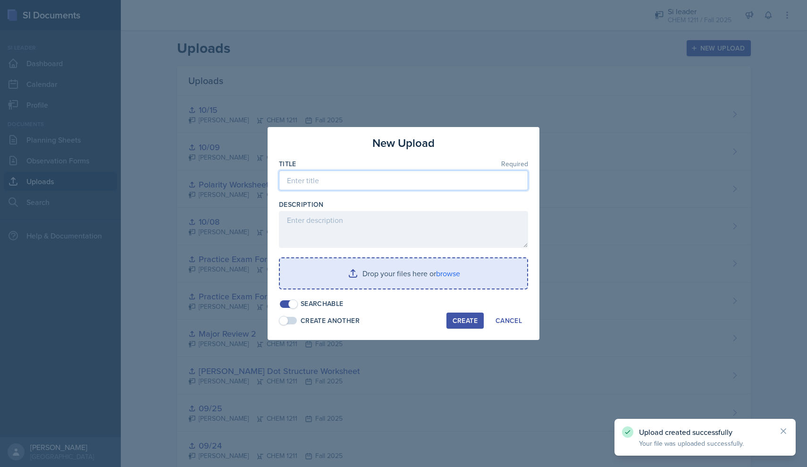
click at [364, 181] on input at bounding box center [403, 180] width 249 height 20
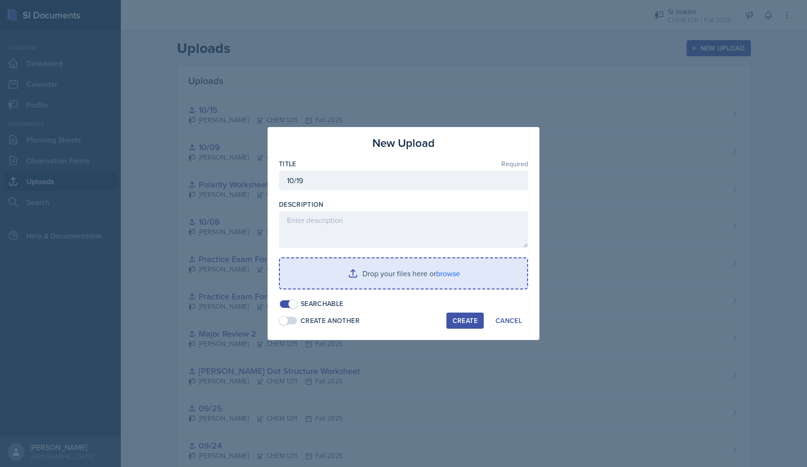
click at [368, 270] on input "file" at bounding box center [403, 273] width 247 height 30
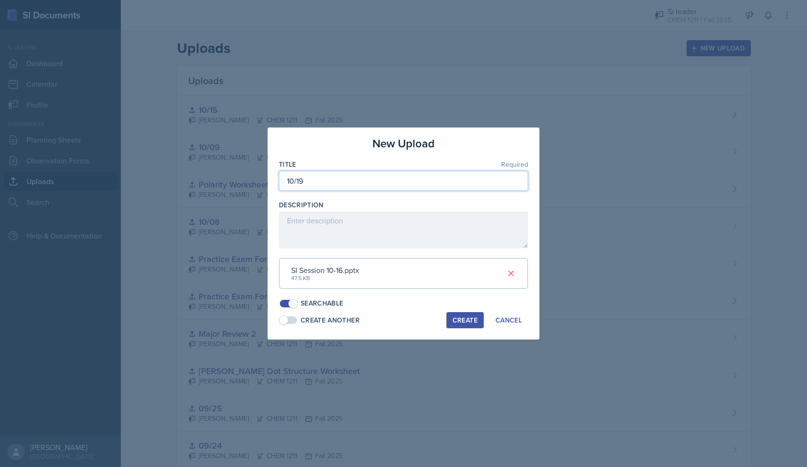
click at [323, 189] on input "10/19" at bounding box center [403, 181] width 249 height 20
type input "10/16"
click at [469, 319] on div "Create" at bounding box center [464, 320] width 25 height 8
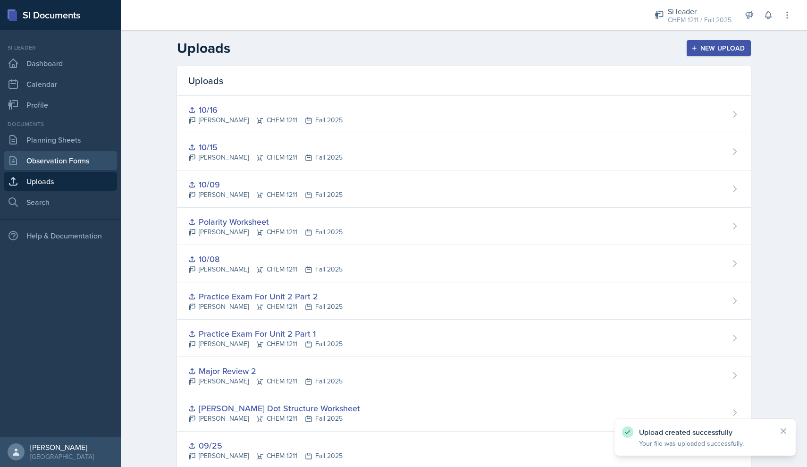
click at [76, 159] on link "Observation Forms" at bounding box center [60, 160] width 113 height 19
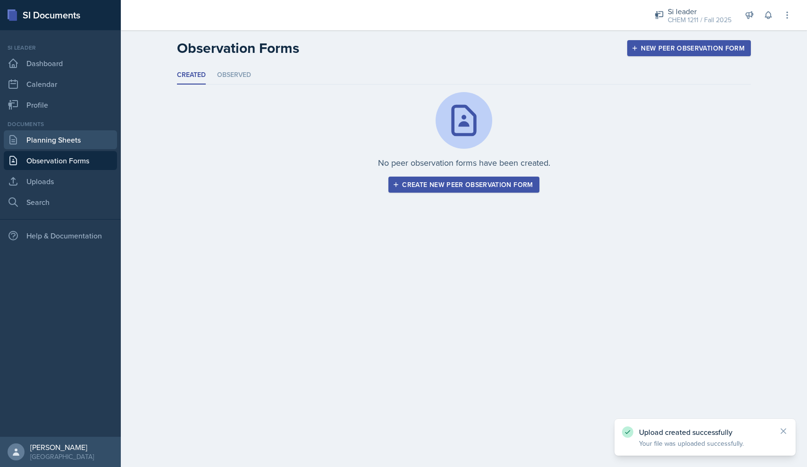
click at [47, 147] on link "Planning Sheets" at bounding box center [60, 139] width 113 height 19
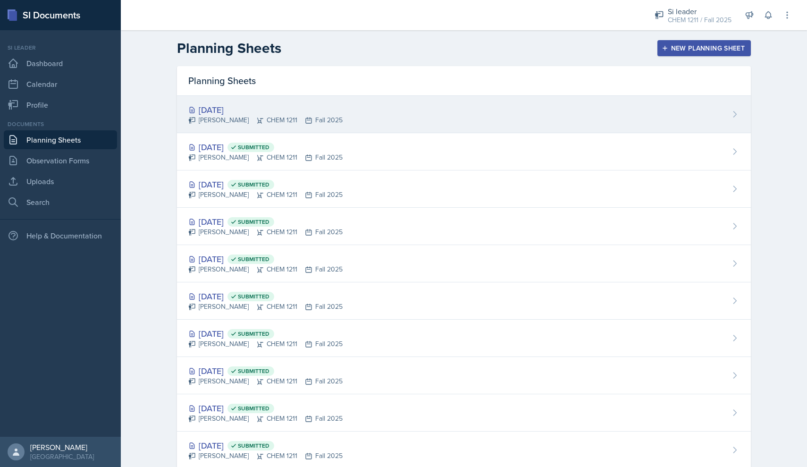
click at [343, 117] on div "[PERSON_NAME] CHEM 1211 Fall 2025" at bounding box center [265, 120] width 154 height 10
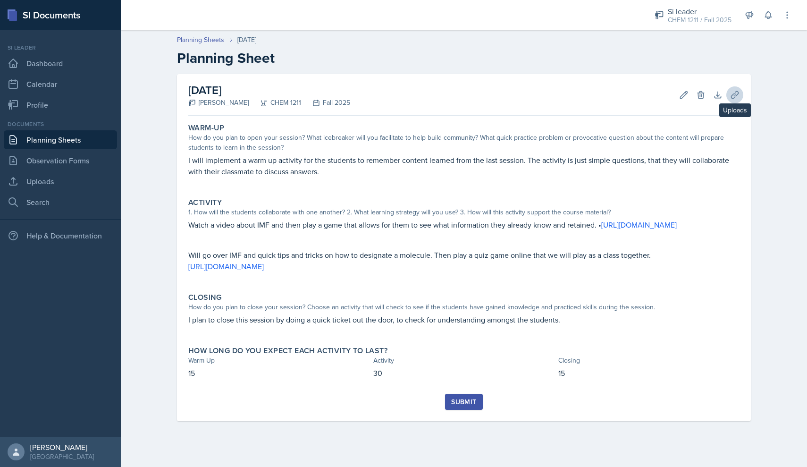
click at [735, 95] on icon at bounding box center [734, 94] width 9 height 9
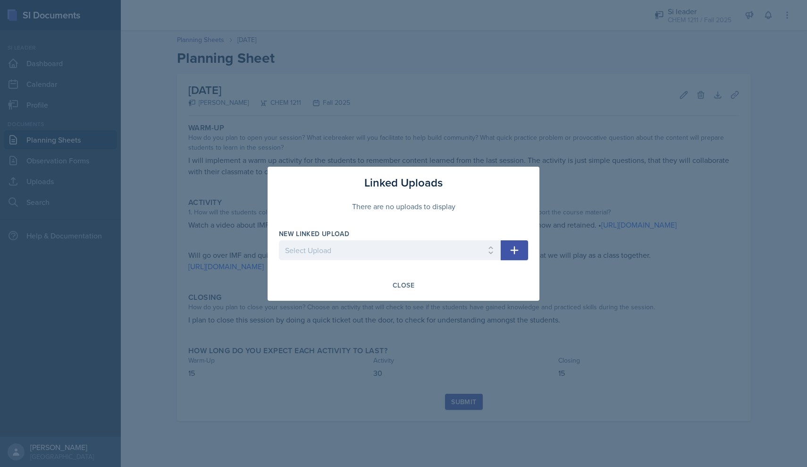
click at [534, 238] on div "Linked Uploads There are no uploads to display New Linked Upload Select Upload …" at bounding box center [403, 234] width 272 height 134
click at [522, 250] on button "button" at bounding box center [514, 250] width 27 height 20
select select "5776fc8b-de7e-4dc6-b501-a99e10e698a4"
click at [512, 251] on icon "button" at bounding box center [514, 249] width 11 height 11
select select
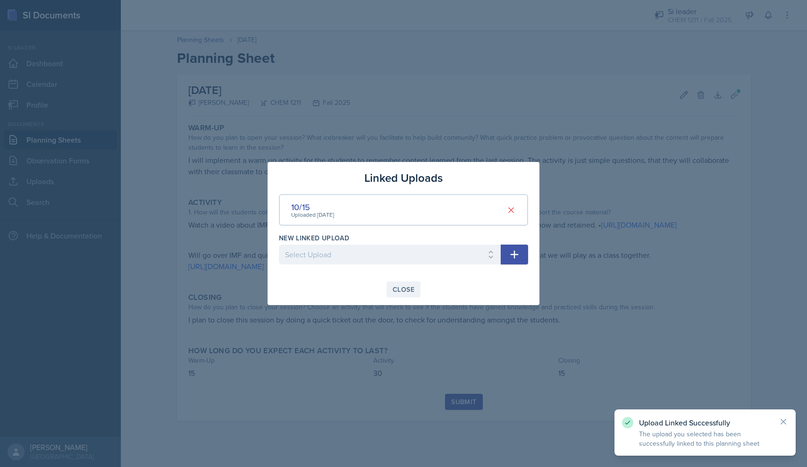
click at [407, 290] on div "Close" at bounding box center [404, 289] width 22 height 8
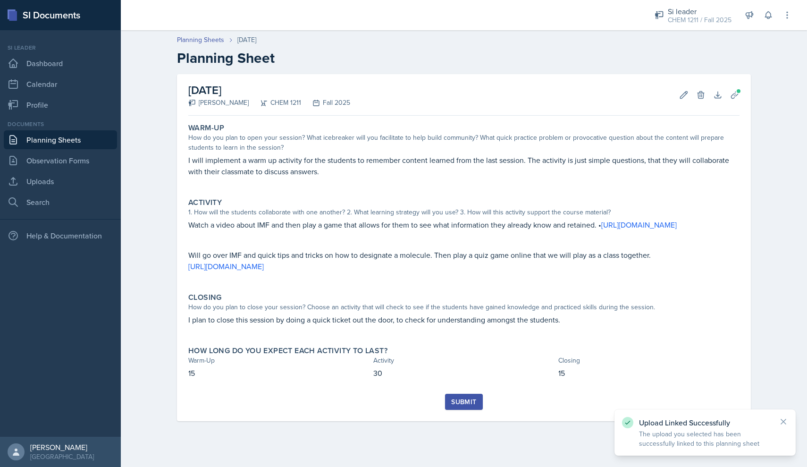
click at [458, 405] on div "Submit" at bounding box center [463, 402] width 25 height 8
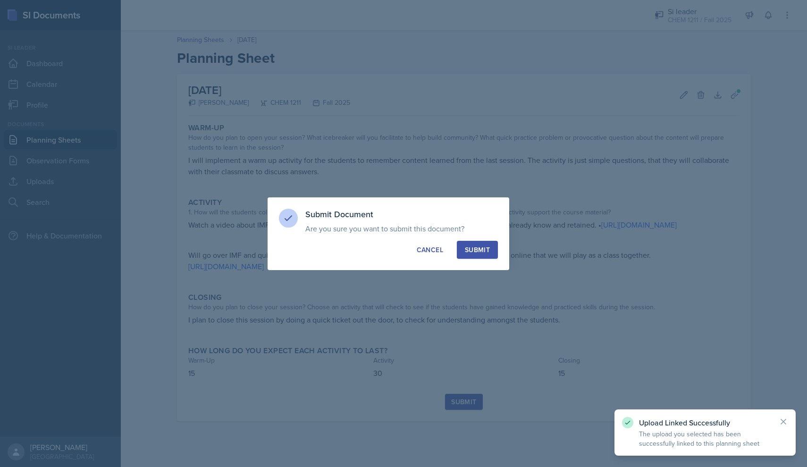
click at [488, 253] on div "Submit" at bounding box center [477, 249] width 25 height 9
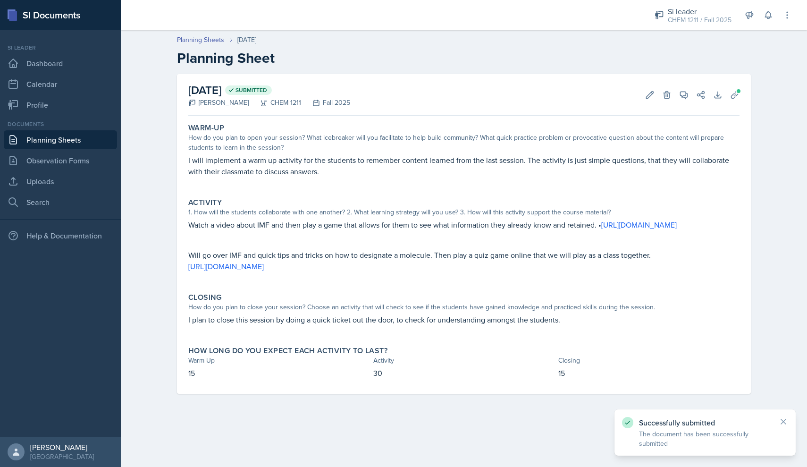
click at [62, 144] on link "Planning Sheets" at bounding box center [60, 139] width 113 height 19
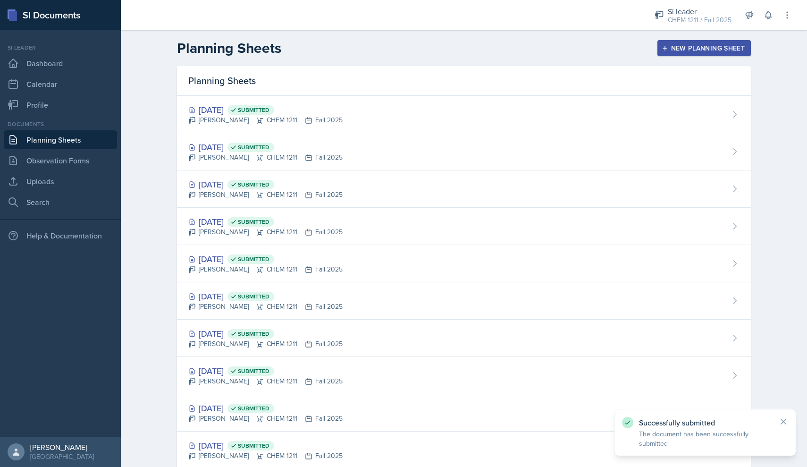
click at [700, 44] on div "New Planning Sheet" at bounding box center [703, 48] width 81 height 8
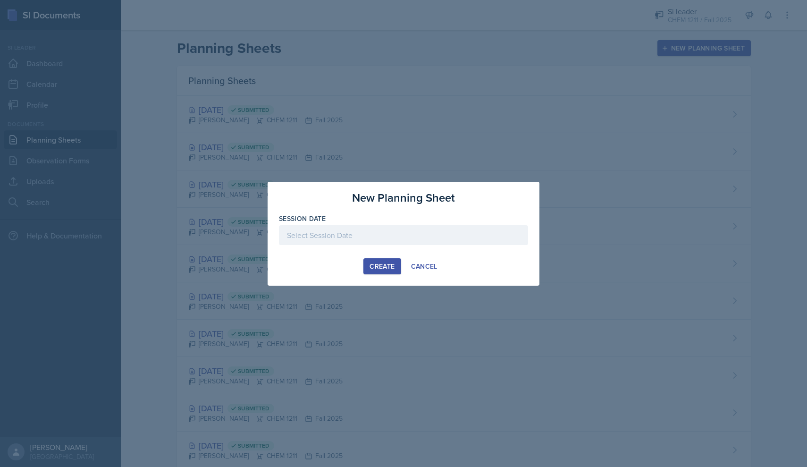
click at [442, 235] on div at bounding box center [403, 235] width 249 height 20
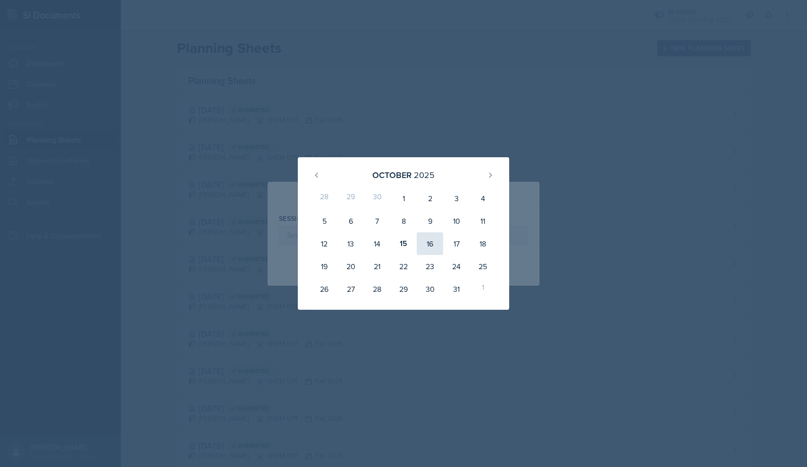
click at [421, 245] on div "16" at bounding box center [430, 243] width 26 height 23
type input "[DATE]"
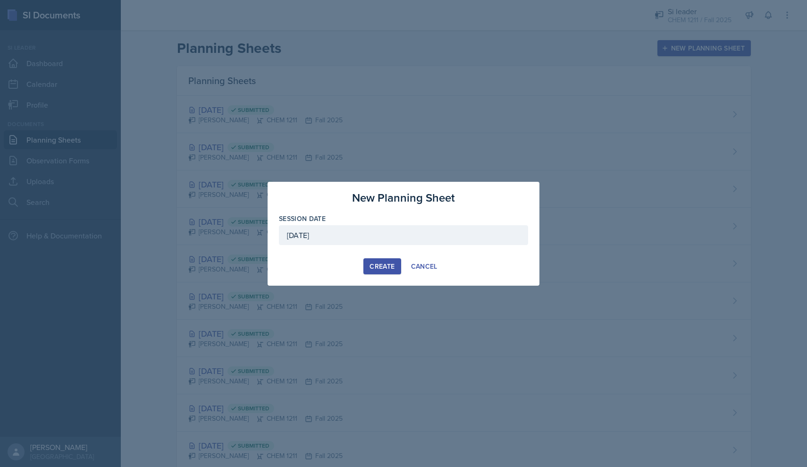
click at [386, 272] on button "Create" at bounding box center [381, 266] width 37 height 16
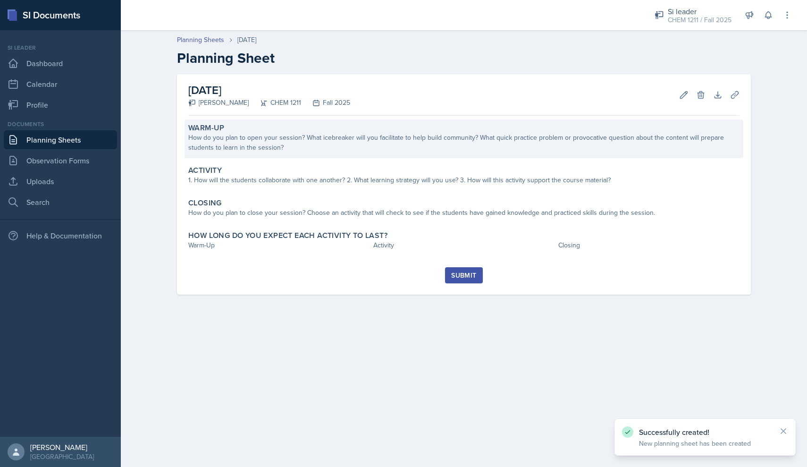
click at [385, 144] on div "How do you plan to open your session? What icebreaker will you facilitate to he…" at bounding box center [463, 143] width 551 height 20
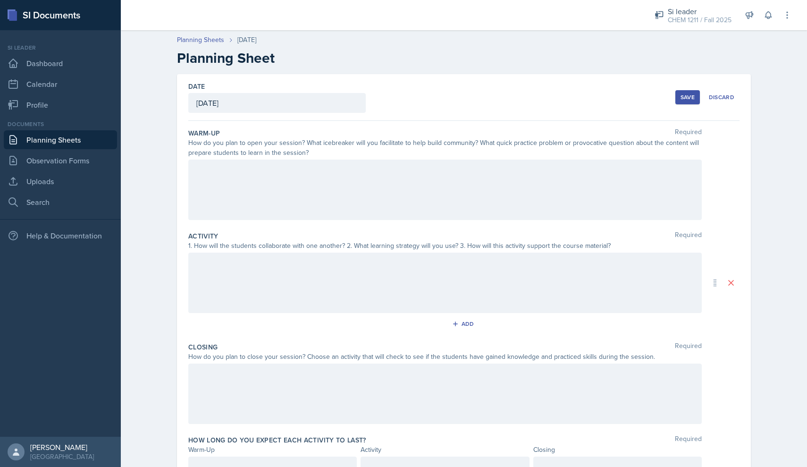
click at [264, 178] on div at bounding box center [444, 189] width 513 height 60
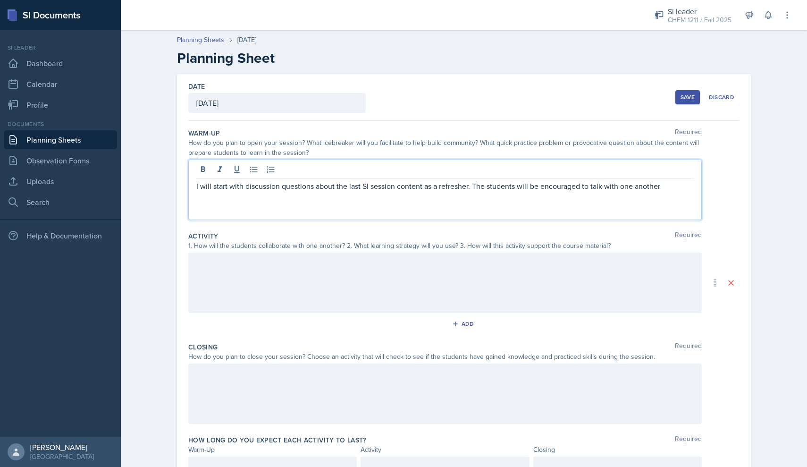
click at [262, 259] on div at bounding box center [444, 282] width 513 height 60
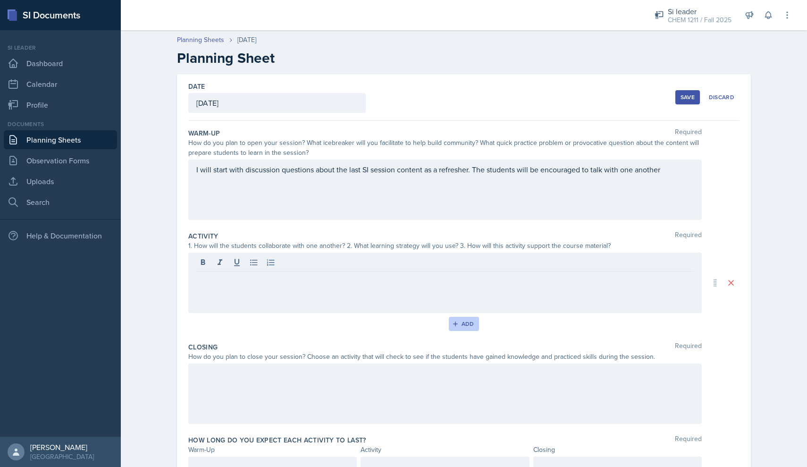
click at [468, 323] on div "Add" at bounding box center [464, 324] width 20 height 8
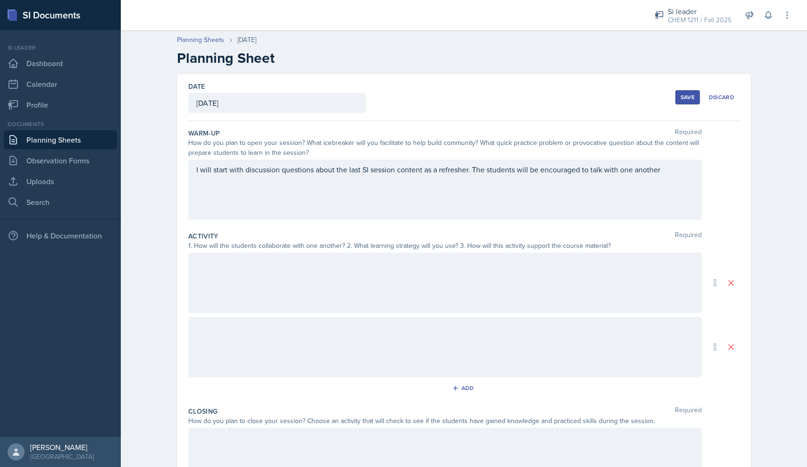
click at [381, 296] on div at bounding box center [444, 282] width 513 height 60
click at [285, 270] on div at bounding box center [444, 264] width 497 height 16
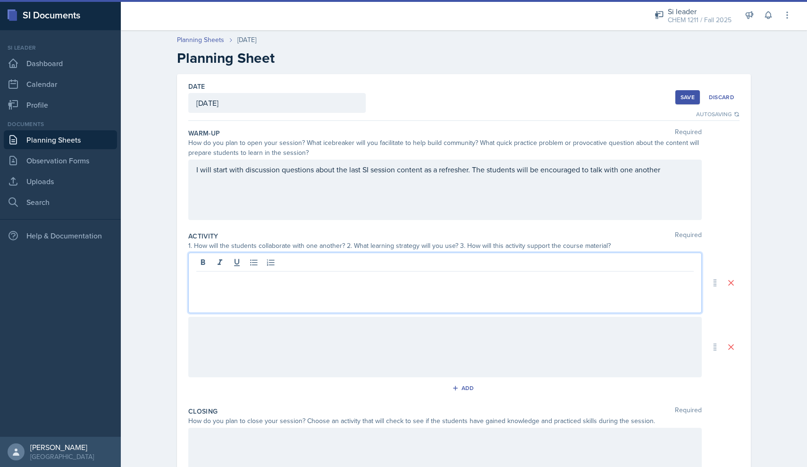
click at [285, 284] on div at bounding box center [444, 282] width 513 height 60
paste div
click at [312, 353] on div at bounding box center [444, 347] width 513 height 60
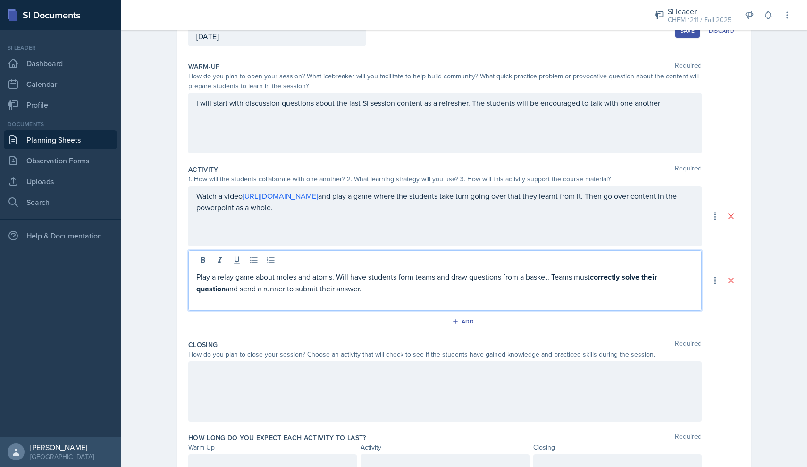
scroll to position [111, 0]
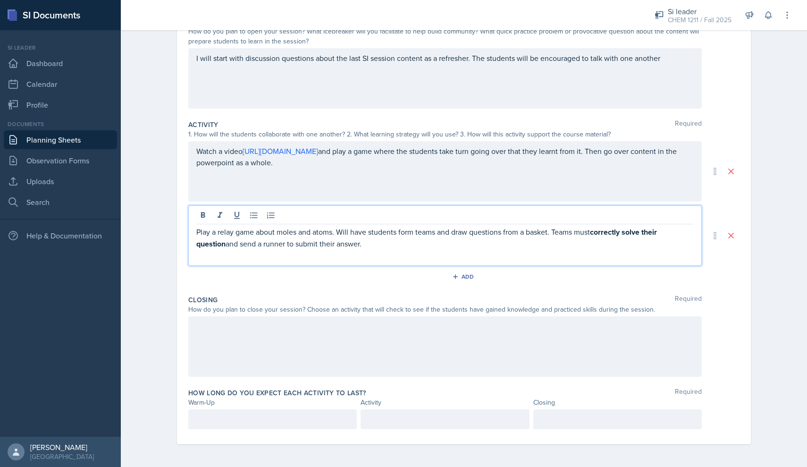
click at [291, 356] on div at bounding box center [444, 346] width 513 height 60
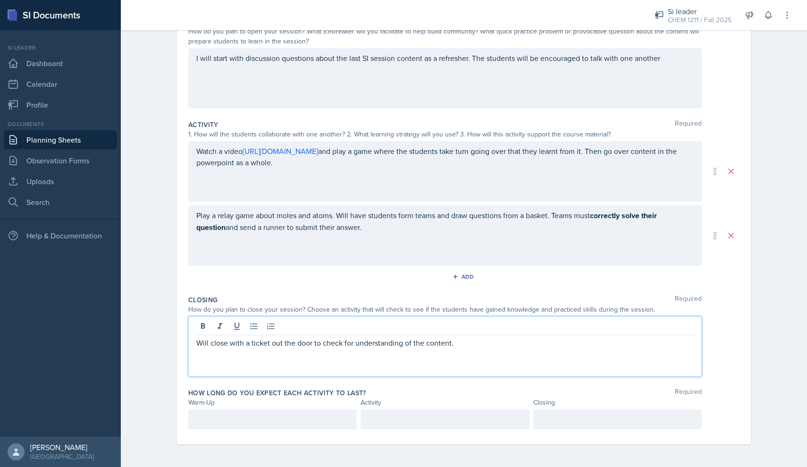
click at [250, 421] on div at bounding box center [272, 419] width 168 height 20
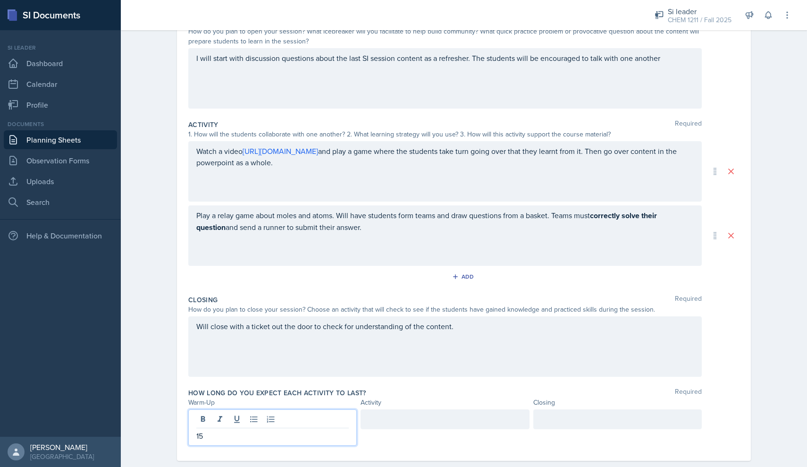
click at [406, 419] on div at bounding box center [444, 419] width 168 height 20
click at [595, 422] on div at bounding box center [617, 419] width 168 height 20
click at [758, 371] on div "Date [DATE] [DATE] 28 29 30 1 2 3 4 5 6 7 8 9 10 11 12 13 14 15 16 17 18 19 20 …" at bounding box center [464, 223] width 604 height 520
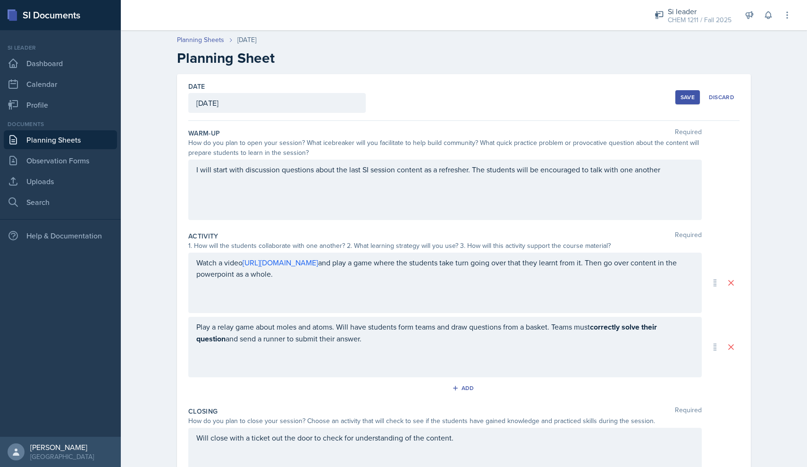
scroll to position [0, 0]
click at [687, 103] on button "Save" at bounding box center [687, 97] width 25 height 14
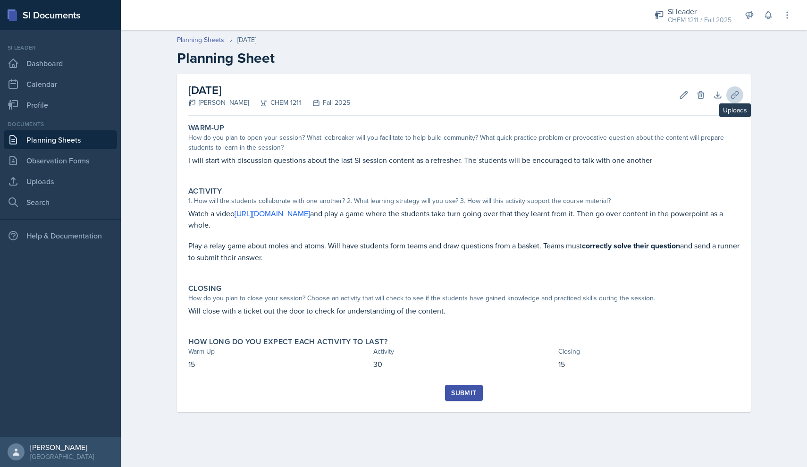
click at [739, 95] on icon at bounding box center [734, 94] width 9 height 9
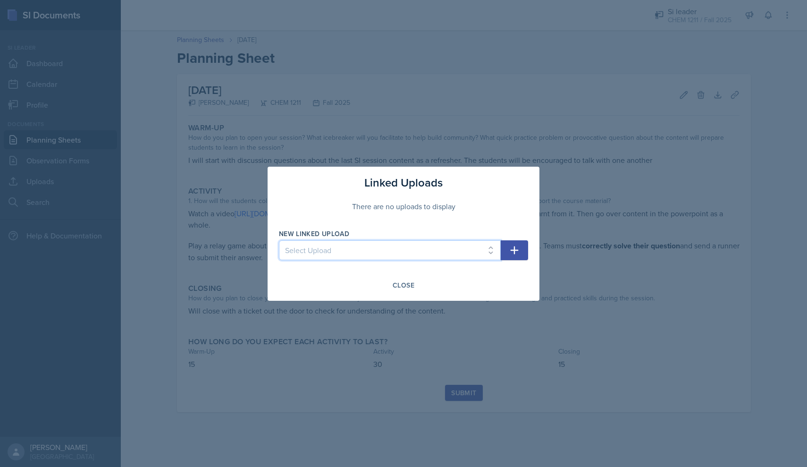
select select "7edfe536-173b-4a31-afe9-a228c54e2b5a"
click at [513, 248] on icon "button" at bounding box center [514, 249] width 11 height 11
select select
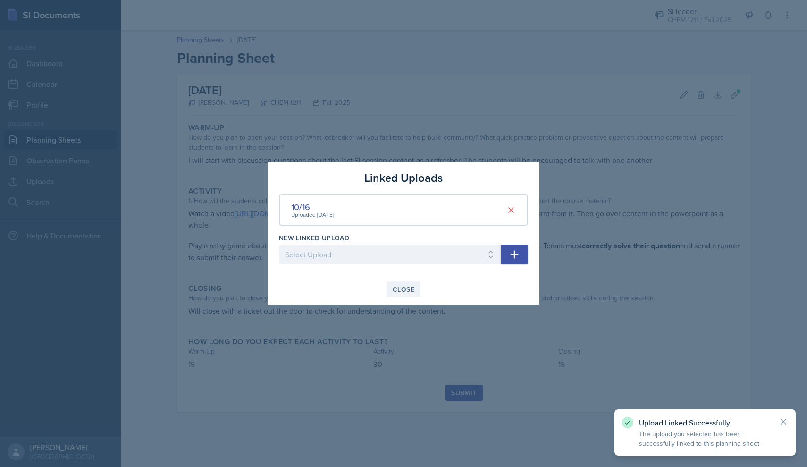
click at [408, 293] on div "Close" at bounding box center [404, 289] width 22 height 8
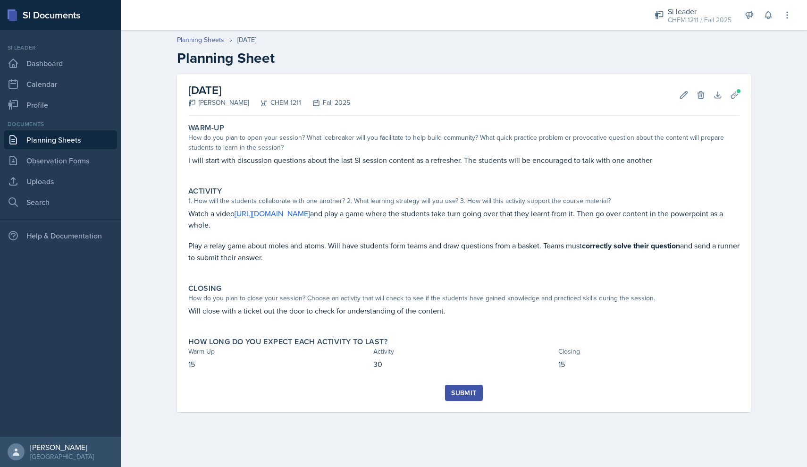
click at [460, 396] on div "Submit" at bounding box center [463, 393] width 25 height 8
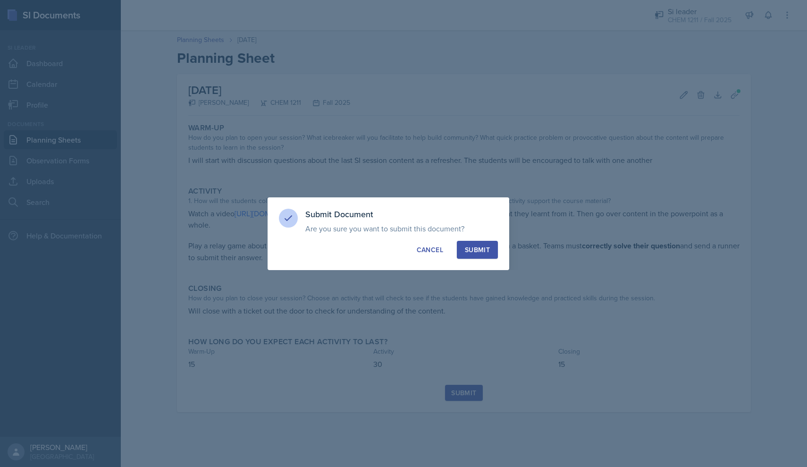
click at [476, 245] on div "Submit" at bounding box center [477, 249] width 25 height 9
